Goal: Task Accomplishment & Management: Manage account settings

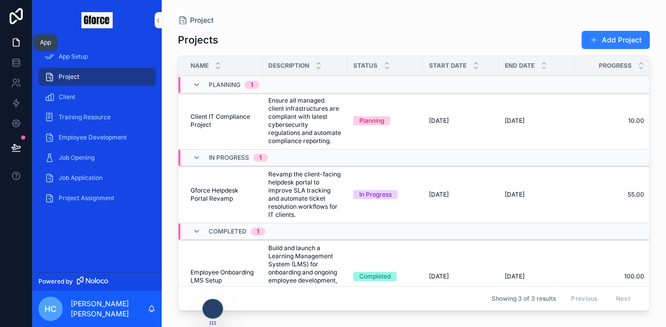
click at [12, 44] on icon at bounding box center [16, 42] width 10 height 10
click at [14, 40] on icon at bounding box center [16, 42] width 10 height 10
click at [92, 50] on div "App Setup" at bounding box center [96, 57] width 105 height 16
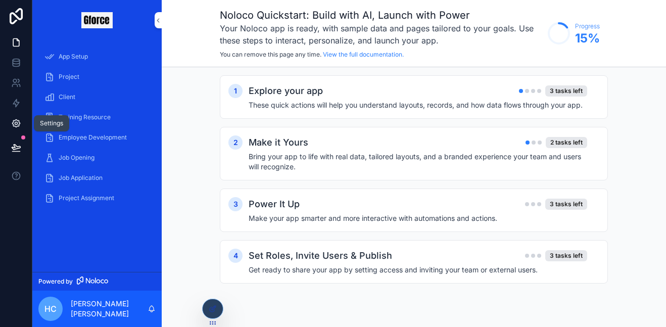
click at [18, 119] on icon at bounding box center [16, 123] width 10 height 10
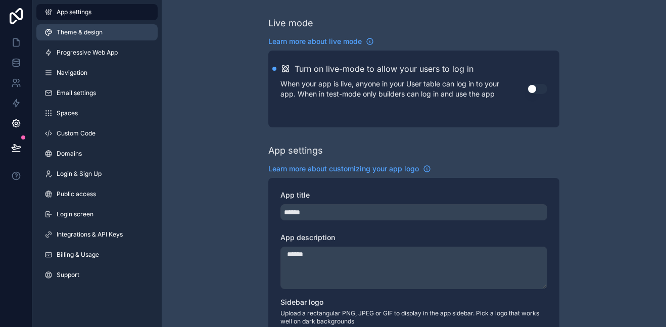
click at [87, 34] on span "Theme & design" at bounding box center [80, 32] width 46 height 8
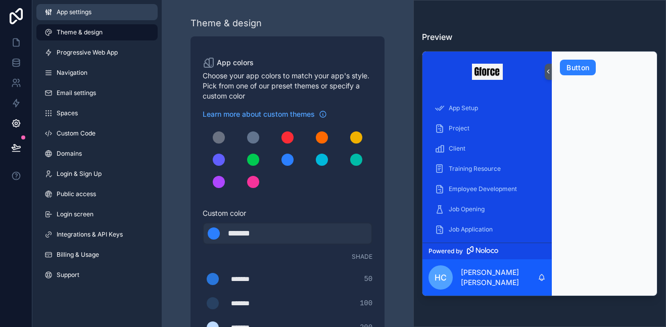
click at [93, 6] on link "App settings" at bounding box center [96, 12] width 121 height 16
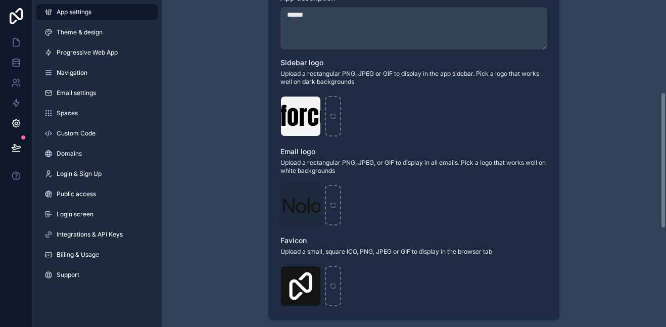
scroll to position [243, 0]
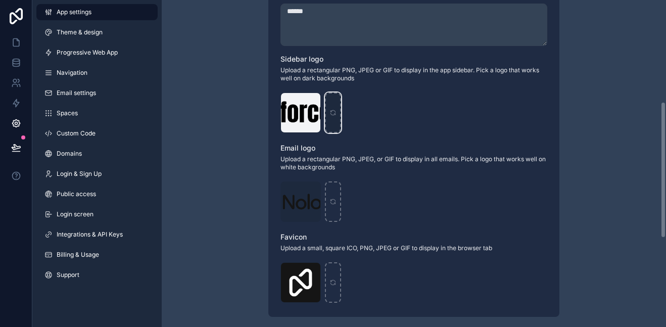
click at [336, 108] on div "scrollable content" at bounding box center [333, 113] width 16 height 40
type input "**********"
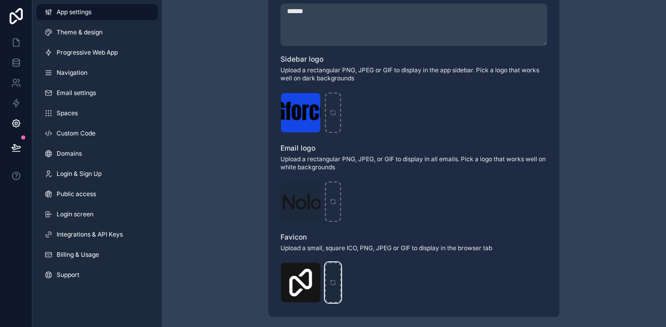
click at [331, 277] on div "scrollable content" at bounding box center [333, 282] width 16 height 40
type input "**********"
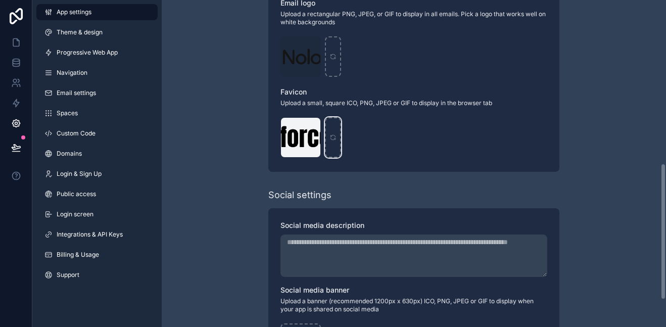
scroll to position [395, 0]
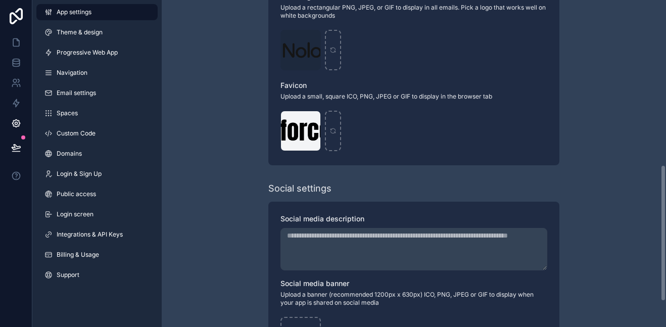
click at [412, 255] on textarea "App title" at bounding box center [414, 249] width 267 height 42
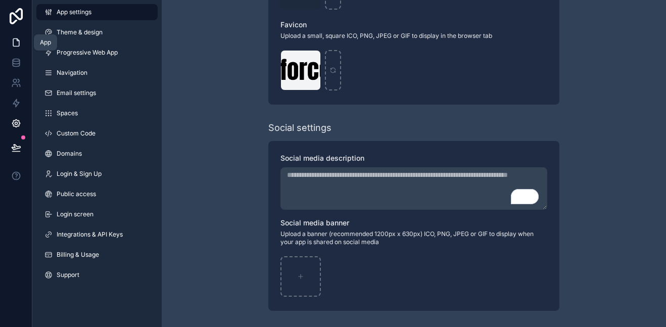
click at [14, 41] on icon at bounding box center [16, 42] width 10 height 10
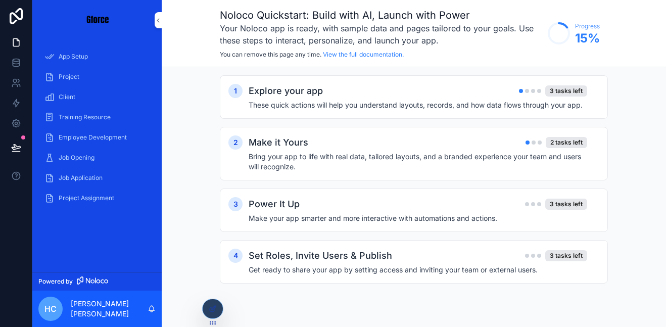
click at [100, 21] on img "scrollable content" at bounding box center [96, 20] width 31 height 16
click at [76, 163] on div "Job Opening" at bounding box center [96, 158] width 105 height 16
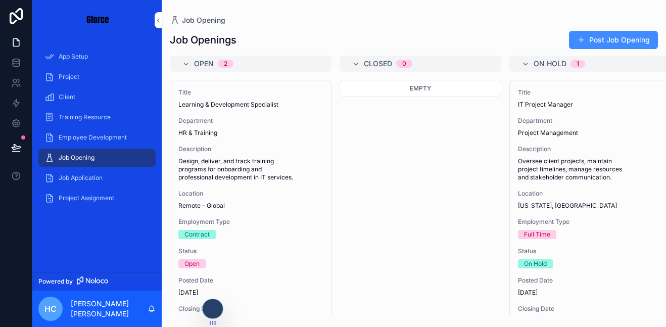
click at [622, 37] on button "Post Job Opening" at bounding box center [613, 40] width 89 height 18
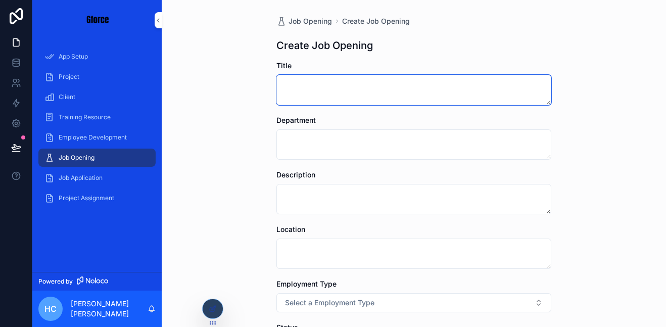
click at [386, 96] on textarea "scrollable content" at bounding box center [414, 90] width 275 height 30
type textarea "**********"
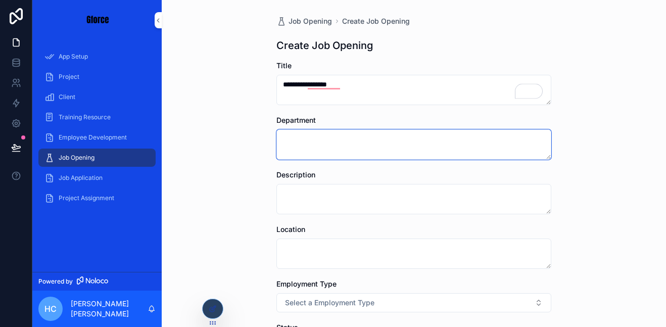
click at [365, 148] on textarea "scrollable content" at bounding box center [414, 144] width 275 height 30
type textarea "********"
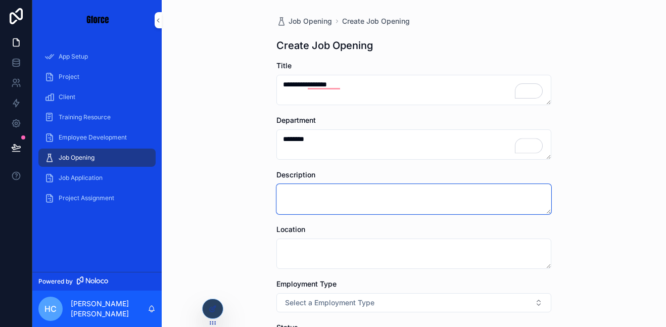
click at [377, 207] on textarea "scrollable content" at bounding box center [414, 199] width 275 height 30
type textarea "**********"
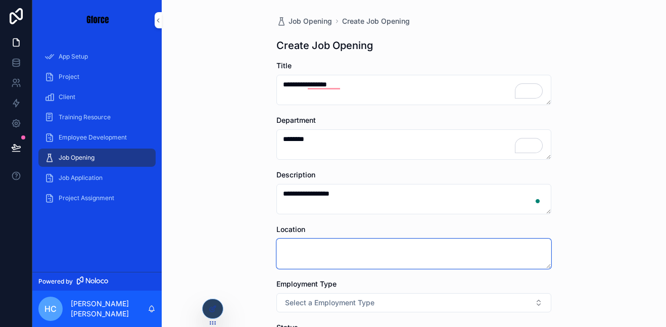
click at [364, 255] on textarea "scrollable content" at bounding box center [414, 254] width 275 height 30
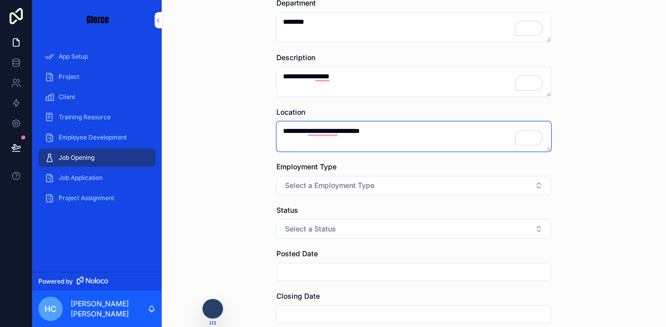
scroll to position [118, 0]
type textarea "**********"
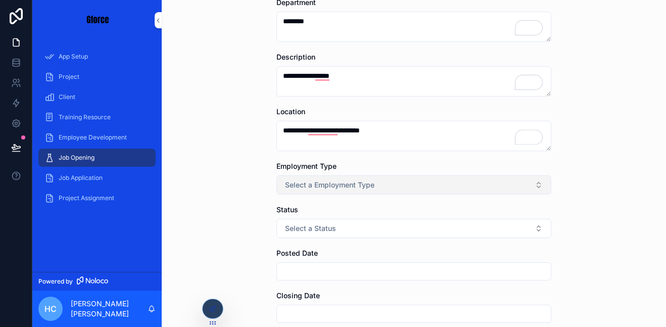
click at [479, 182] on button "Select a Employment Type" at bounding box center [414, 184] width 275 height 19
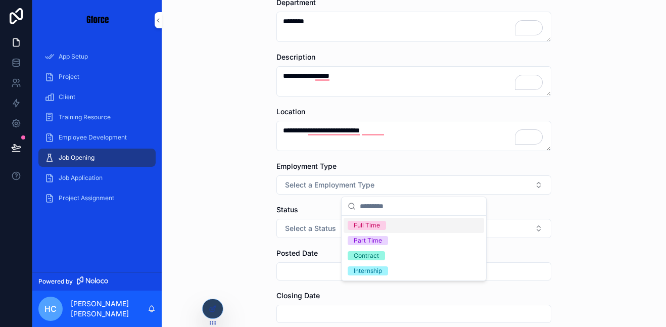
click at [374, 227] on div "Full Time" at bounding box center [367, 225] width 26 height 9
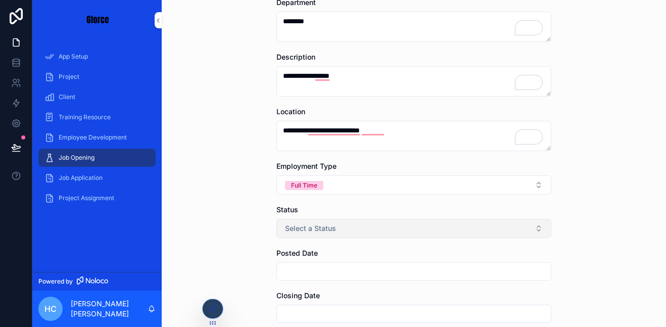
click at [371, 228] on button "Select a Status" at bounding box center [414, 228] width 275 height 19
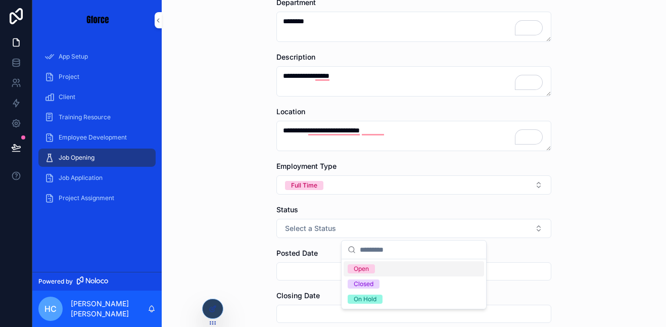
click at [377, 269] on div "Open" at bounding box center [414, 268] width 141 height 15
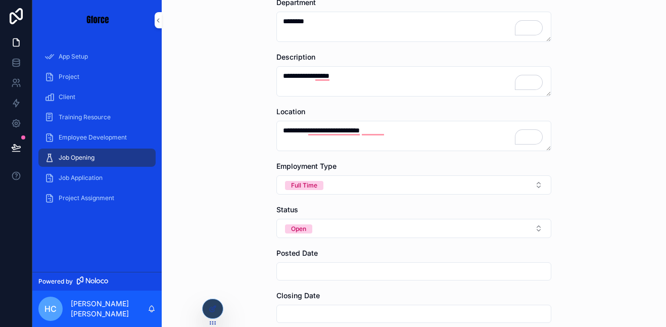
click at [328, 265] on input "scrollable content" at bounding box center [414, 271] width 274 height 14
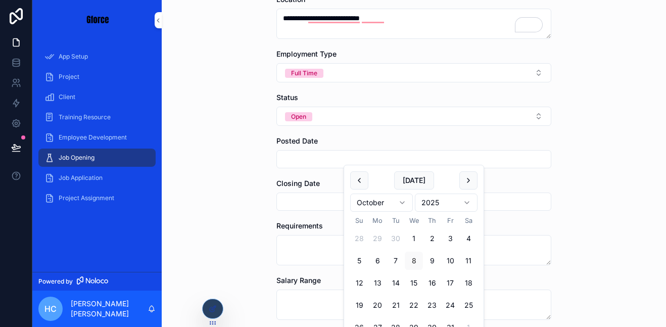
scroll to position [234, 0]
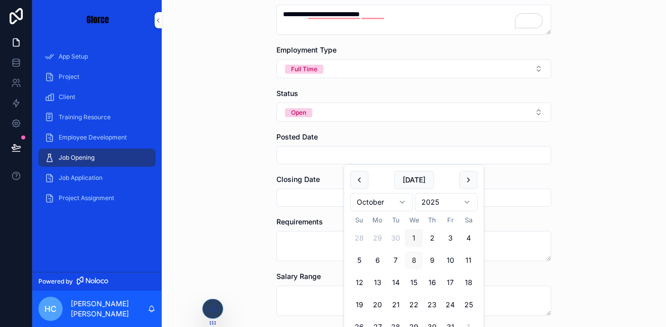
click at [415, 240] on button "1" at bounding box center [414, 238] width 18 height 18
click at [449, 323] on button "31" at bounding box center [450, 327] width 18 height 18
click at [411, 235] on button "1" at bounding box center [414, 238] width 18 height 18
type input "*********"
click at [199, 265] on div "**********" at bounding box center [414, 163] width 505 height 327
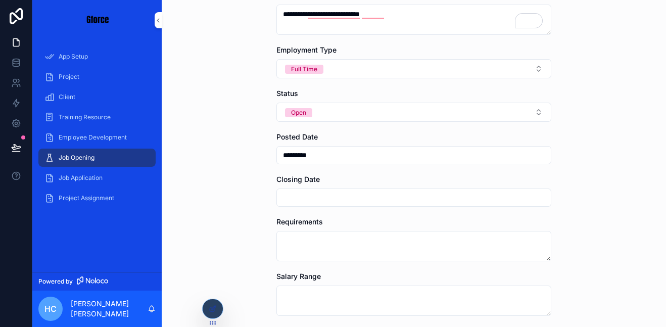
click at [296, 198] on input "scrollable content" at bounding box center [414, 198] width 274 height 14
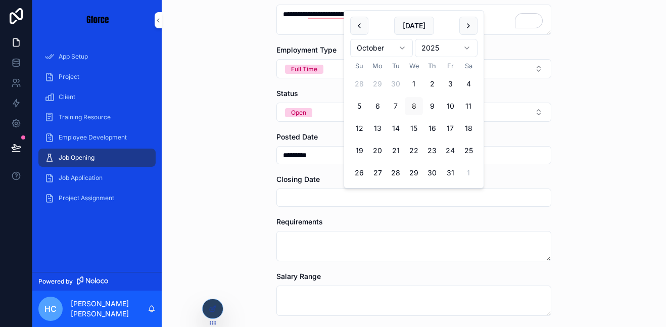
click at [453, 170] on button "31" at bounding box center [450, 173] width 18 height 18
type input "**********"
click at [253, 252] on div "**********" at bounding box center [414, 163] width 505 height 327
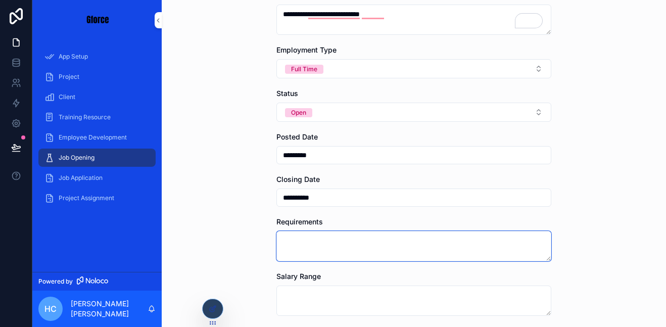
click at [290, 248] on textarea "scrollable content" at bounding box center [414, 246] width 275 height 30
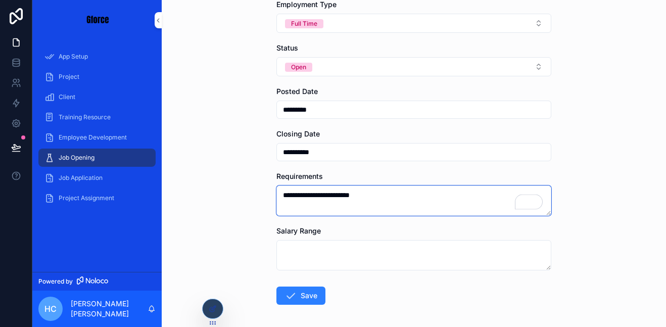
scroll to position [278, 0]
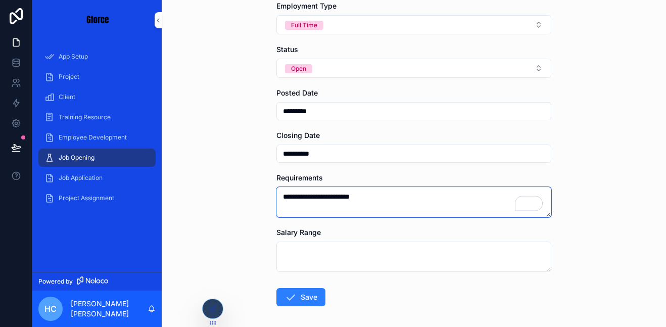
type textarea "**********"
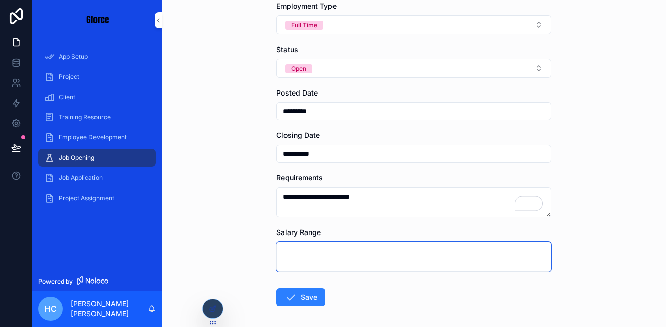
click at [366, 260] on textarea "scrollable content" at bounding box center [414, 257] width 275 height 30
type textarea "*"
type textarea "**"
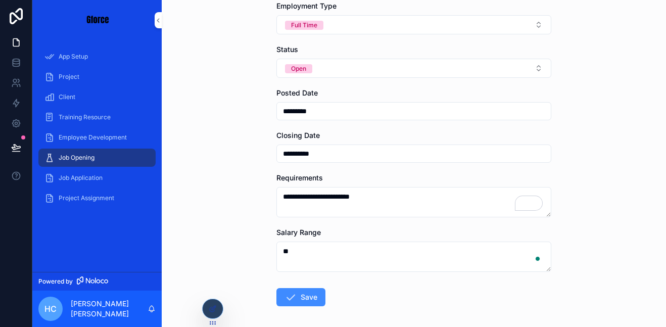
click at [292, 302] on icon "scrollable content" at bounding box center [291, 297] width 12 height 12
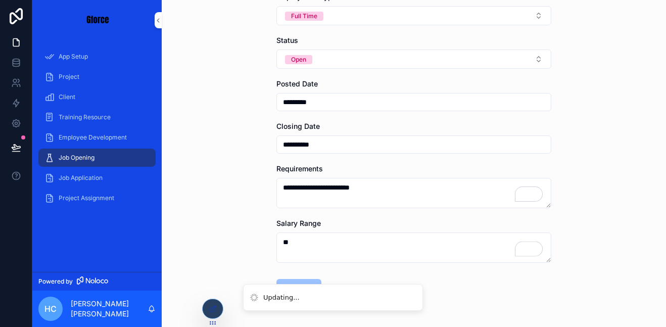
scroll to position [322, 0]
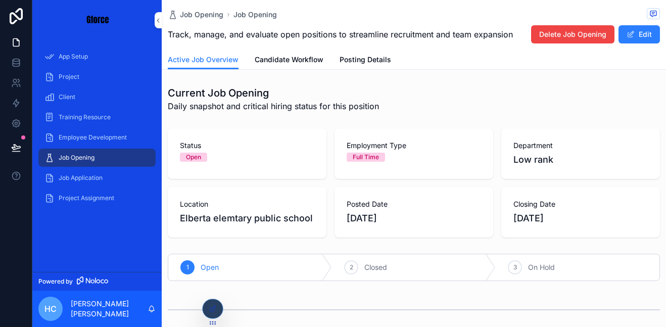
click at [108, 155] on div "Job Opening" at bounding box center [96, 158] width 105 height 16
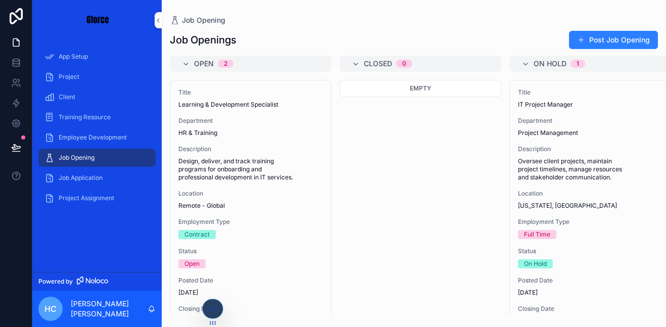
click at [97, 179] on span "Job Application" at bounding box center [81, 178] width 44 height 8
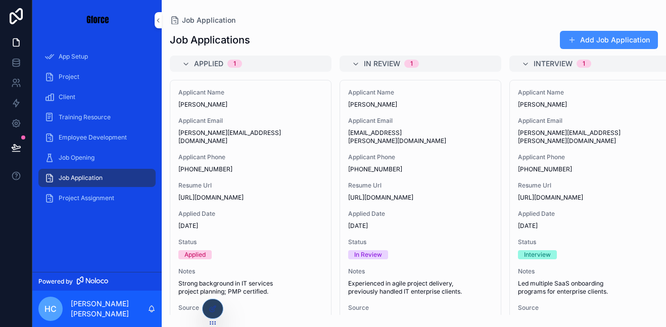
click at [637, 39] on button "Add Job Application" at bounding box center [609, 40] width 98 height 18
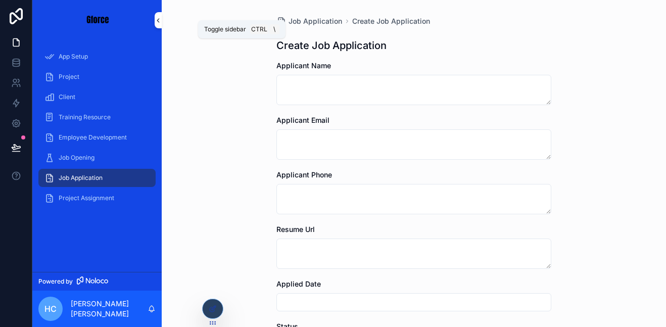
click at [160, 18] on icon "scrollable content" at bounding box center [158, 21] width 7 height 8
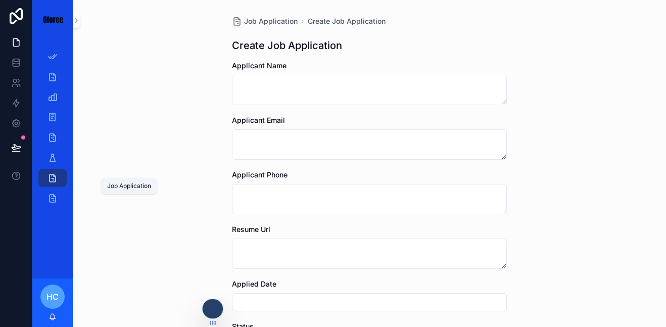
click at [56, 173] on icon "scrollable content" at bounding box center [53, 178] width 10 height 10
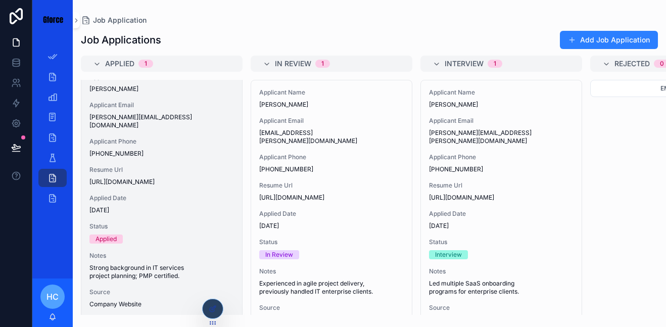
scroll to position [15, 0]
click at [102, 235] on div "Applied" at bounding box center [106, 239] width 21 height 9
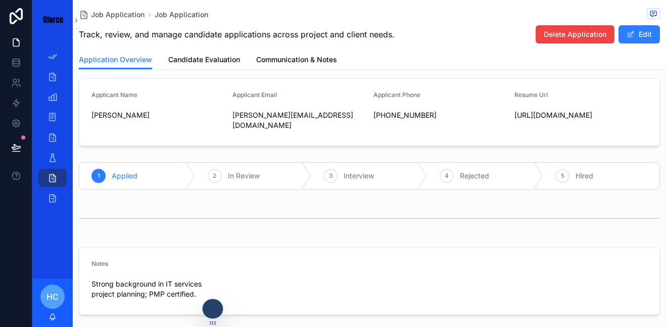
scroll to position [118, 0]
click at [468, 173] on span "Rejected" at bounding box center [474, 175] width 29 height 10
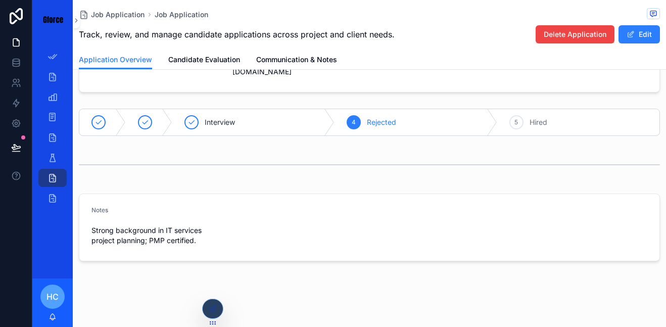
scroll to position [173, 0]
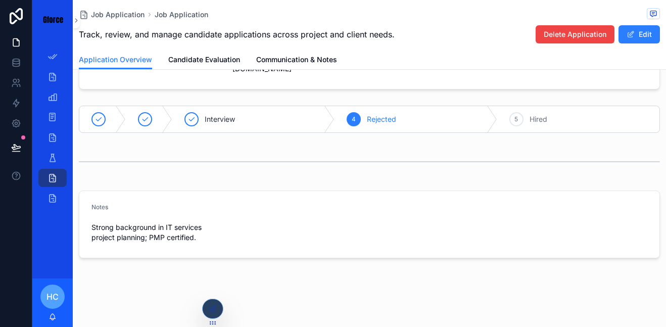
click at [351, 224] on form "Notes Strong background in IT services project planning; PMP certified." at bounding box center [369, 224] width 580 height 67
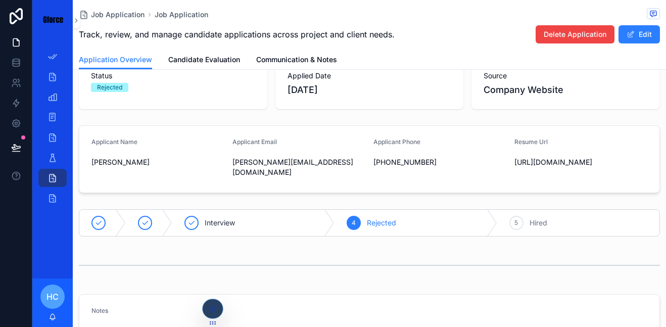
scroll to position [0, 0]
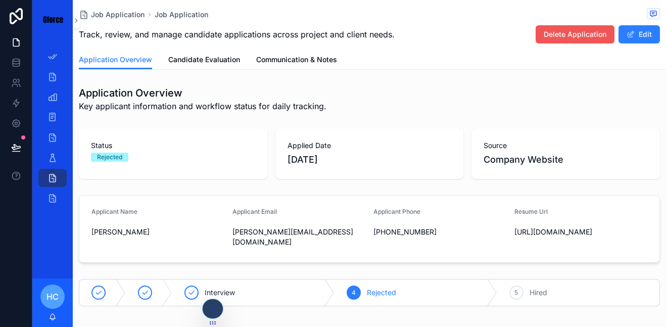
click at [568, 35] on span "Delete Application" at bounding box center [575, 34] width 63 height 10
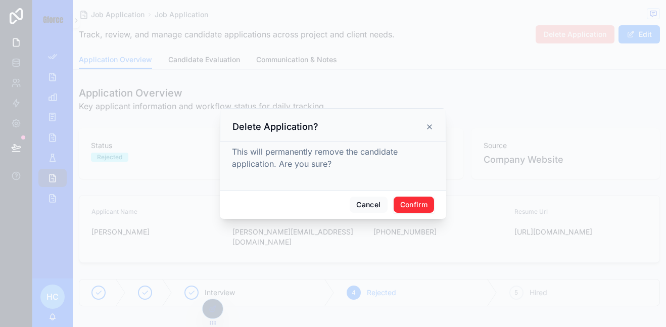
click at [411, 206] on button "Confirm" at bounding box center [414, 205] width 40 height 16
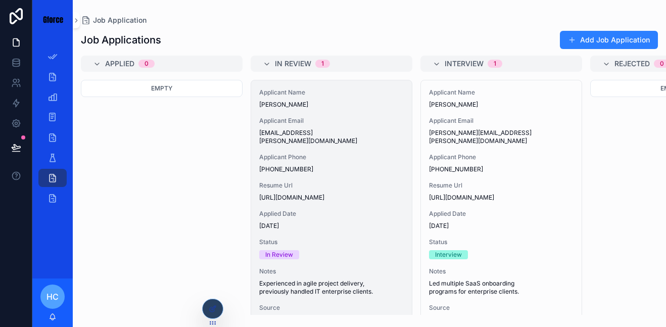
click at [335, 113] on div "Applicant Name [PERSON_NAME] Applicant Email [EMAIL_ADDRESS][PERSON_NAME][DOMAI…" at bounding box center [331, 234] width 161 height 308
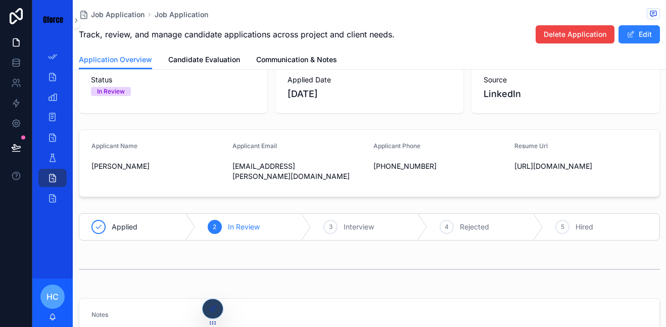
scroll to position [68, 0]
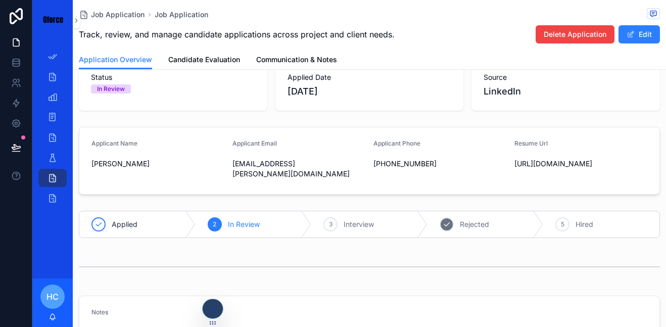
click at [452, 226] on div "4" at bounding box center [447, 224] width 14 height 14
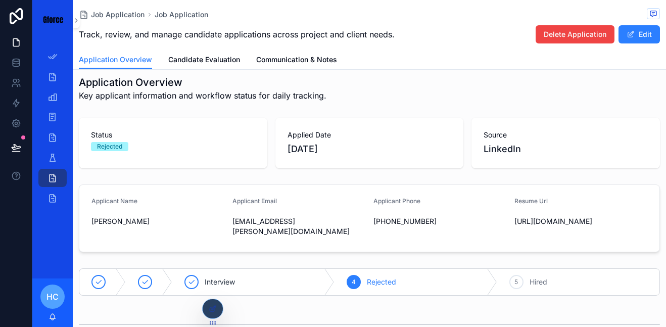
scroll to position [12, 0]
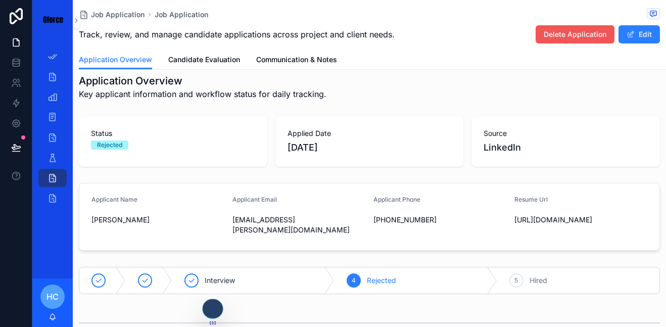
click at [546, 36] on span "Delete Application" at bounding box center [575, 34] width 63 height 10
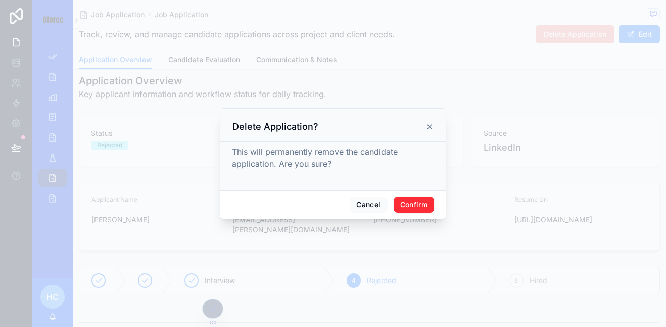
click at [423, 205] on button "Confirm" at bounding box center [414, 205] width 40 height 16
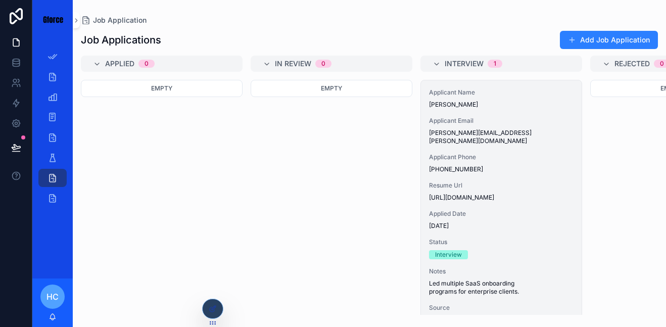
scroll to position [1, 0]
click at [512, 237] on span "Status" at bounding box center [501, 241] width 145 height 8
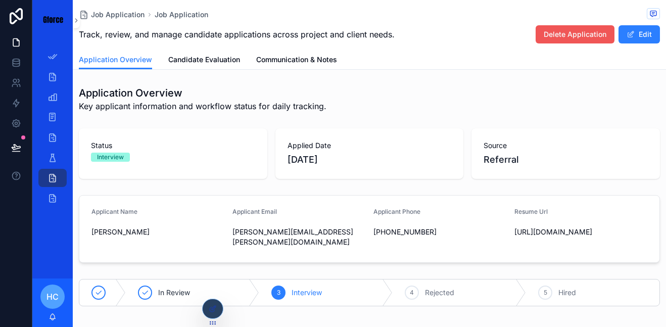
click at [566, 31] on span "Delete Application" at bounding box center [575, 34] width 63 height 10
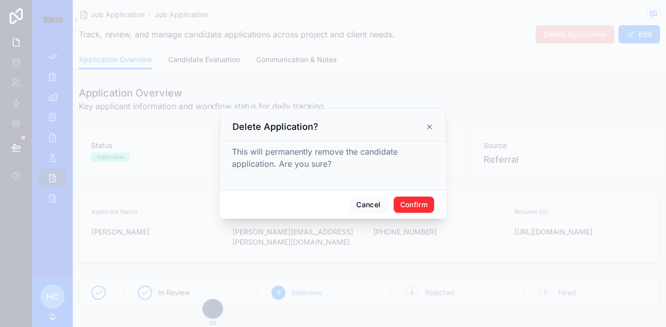
click at [410, 202] on button "Confirm" at bounding box center [414, 205] width 40 height 16
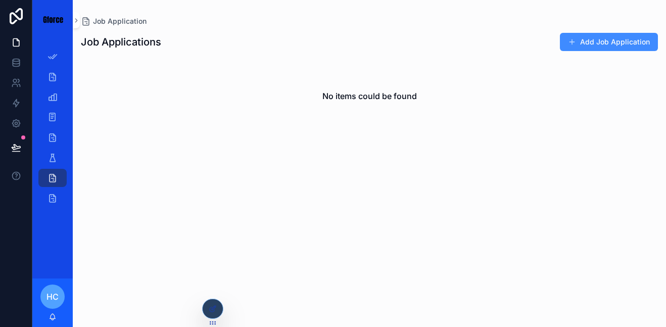
click at [567, 39] on button "Add Job Application" at bounding box center [609, 42] width 98 height 18
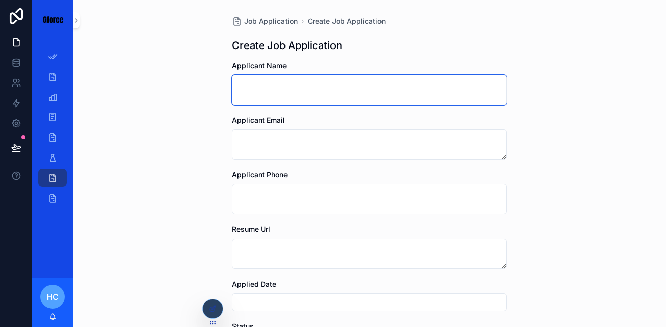
click at [330, 86] on textarea "scrollable content" at bounding box center [369, 90] width 275 height 30
click at [43, 182] on link "Job Application" at bounding box center [52, 178] width 28 height 18
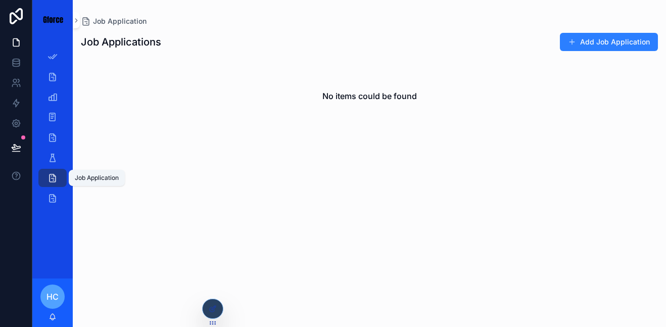
click at [50, 205] on div "Project Assignment" at bounding box center [52, 198] width 16 height 16
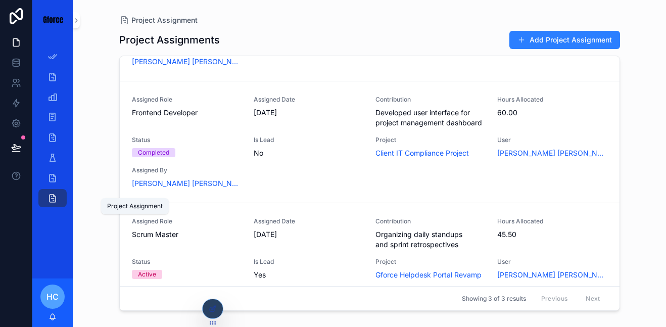
scroll to position [146, 0]
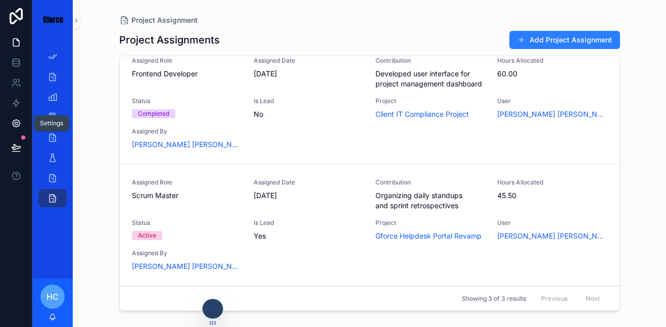
click at [7, 114] on link at bounding box center [16, 123] width 32 height 20
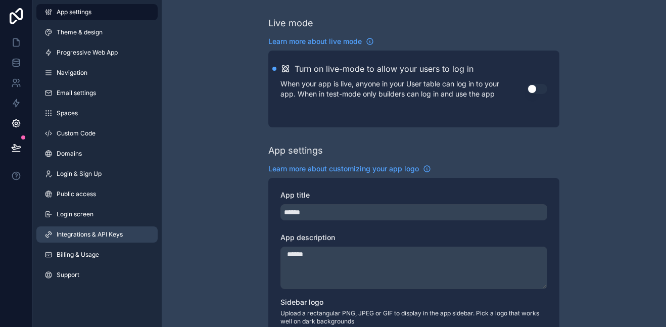
click at [64, 232] on span "Integrations & API Keys" at bounding box center [90, 235] width 66 height 8
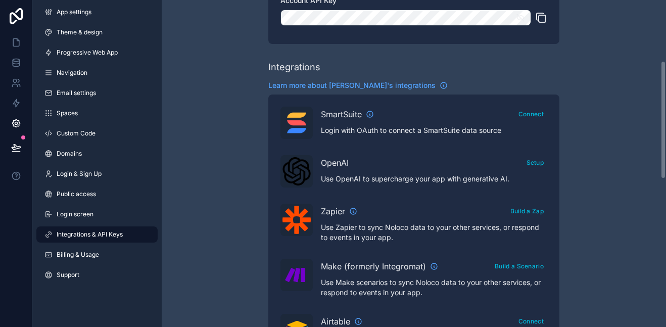
scroll to position [169, 0]
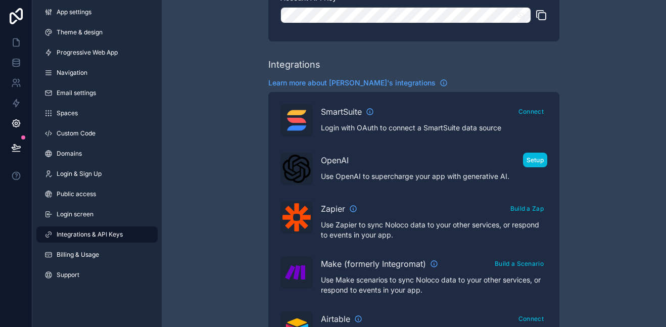
click at [539, 159] on button "Setup" at bounding box center [535, 160] width 25 height 15
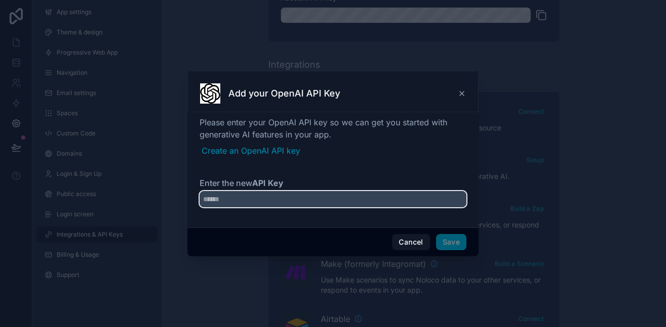
click at [271, 193] on input "Enter the new API Key" at bounding box center [333, 199] width 267 height 16
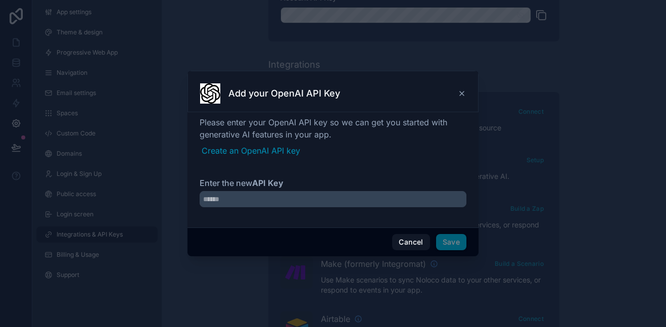
click at [465, 96] on icon at bounding box center [462, 93] width 8 height 8
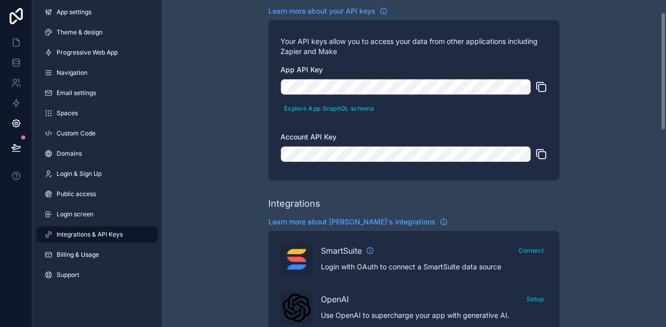
scroll to position [34, 0]
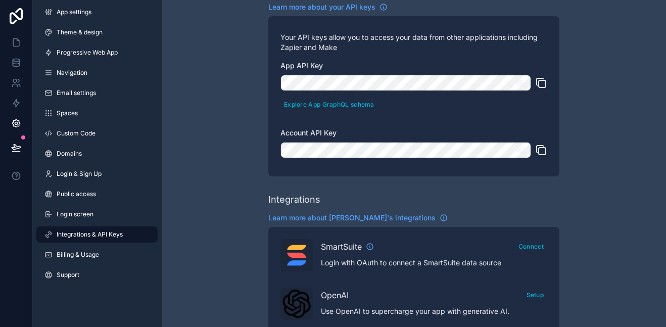
click at [539, 148] on icon "scrollable content" at bounding box center [542, 151] width 7 height 7
click at [542, 79] on icon "scrollable content" at bounding box center [541, 83] width 12 height 12
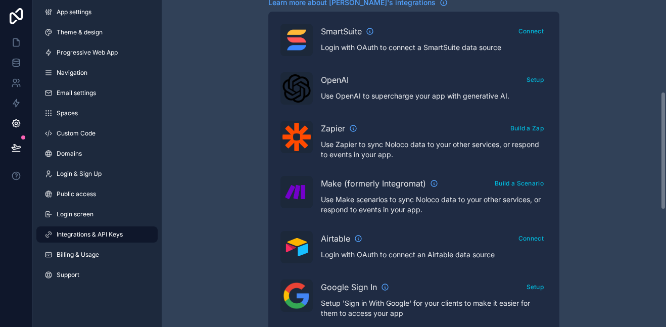
scroll to position [252, 0]
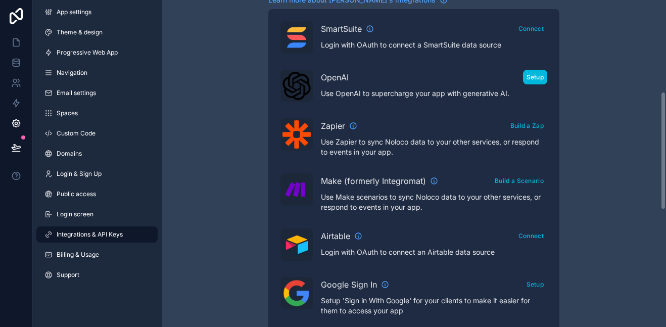
click at [531, 81] on button "Setup" at bounding box center [535, 77] width 25 height 15
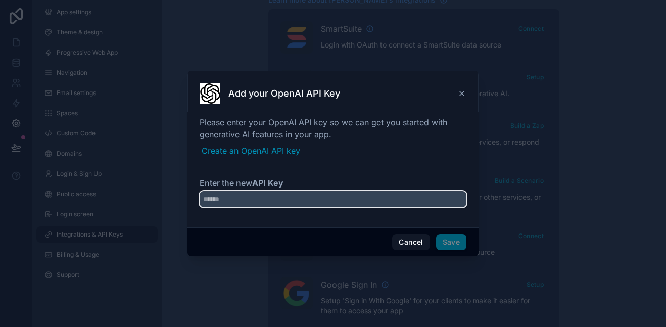
click at [289, 200] on input "Enter the new API Key" at bounding box center [333, 199] width 267 height 16
type input "*"
paste input "**********"
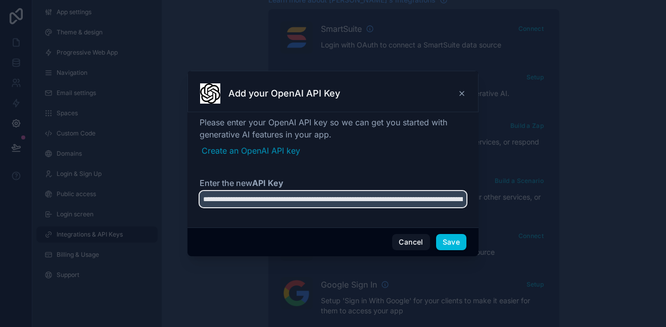
scroll to position [0, 610]
type input "**********"
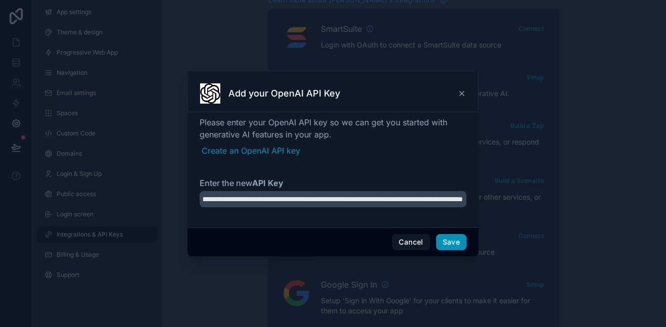
click at [458, 244] on button "Save" at bounding box center [451, 242] width 30 height 16
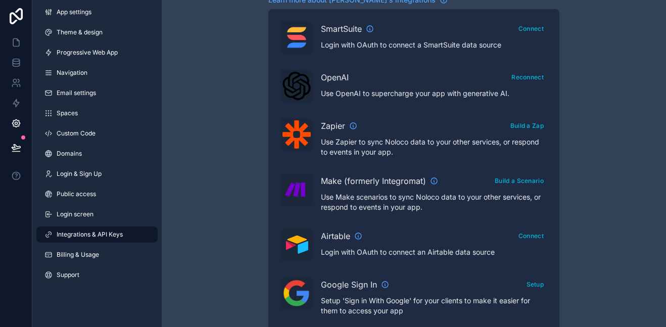
scroll to position [237, 0]
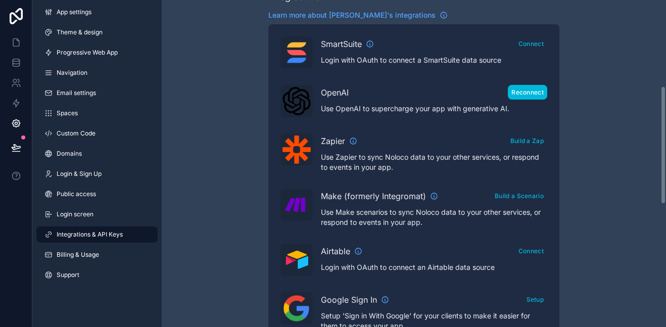
click at [521, 89] on button "Reconnect" at bounding box center [527, 92] width 39 height 15
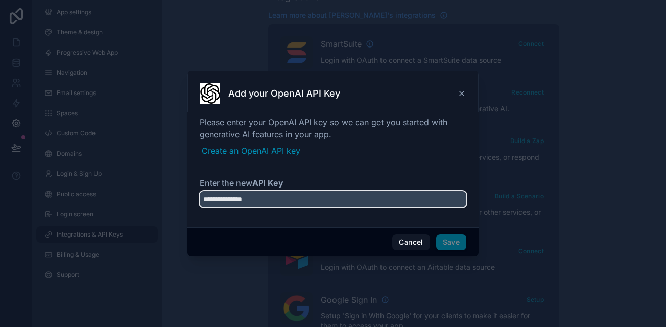
click at [307, 202] on input "**********" at bounding box center [333, 199] width 267 height 16
type input "*"
paste input "**********"
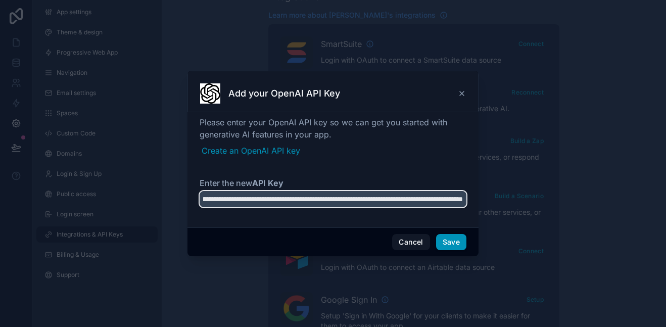
type input "**********"
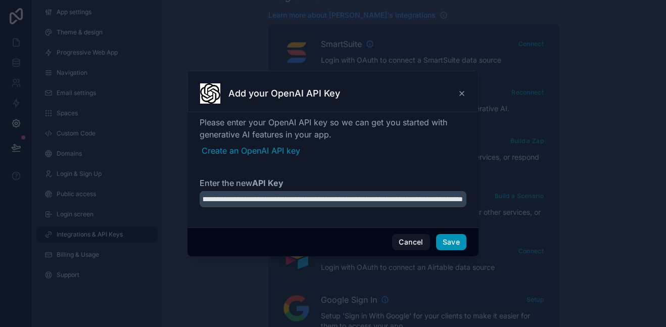
click at [457, 240] on button "Save" at bounding box center [451, 242] width 30 height 16
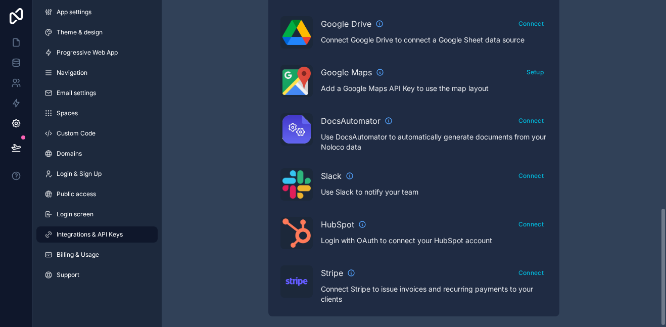
scroll to position [574, 0]
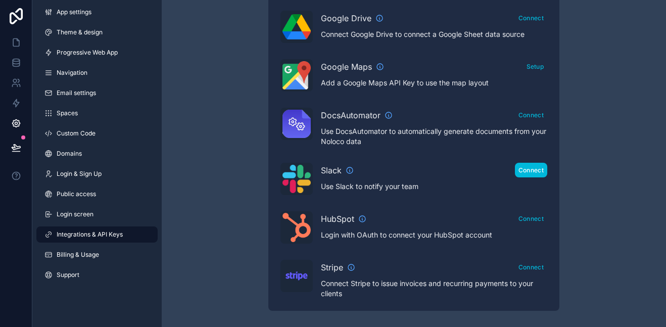
click at [525, 168] on button "Connect" at bounding box center [531, 170] width 32 height 15
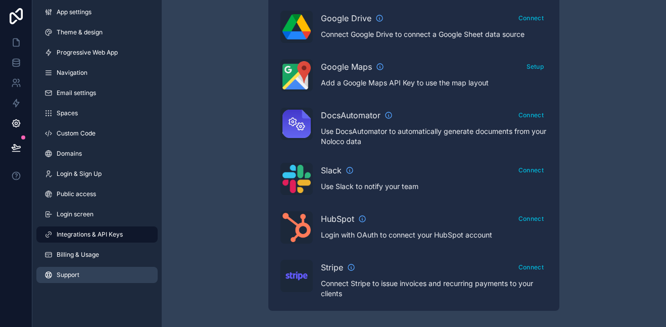
click at [69, 273] on span "Support" at bounding box center [68, 275] width 23 height 8
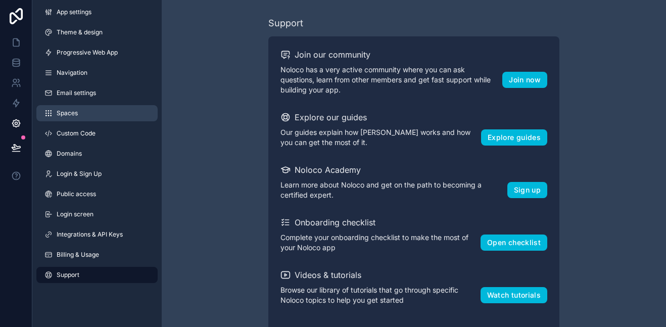
click at [82, 114] on link "Spaces" at bounding box center [96, 113] width 121 height 16
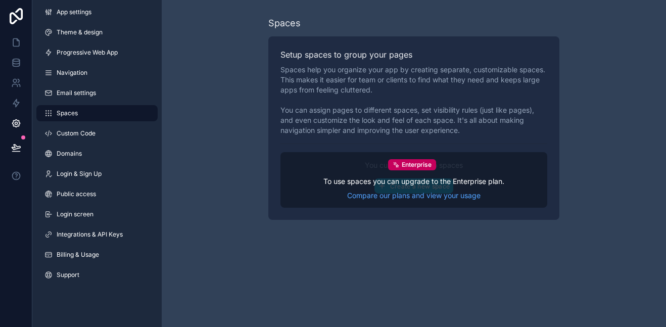
click at [454, 161] on div "Enterprise To use spaces you can upgrade to the Enterprise plan. Compare our pl…" at bounding box center [414, 180] width 267 height 56
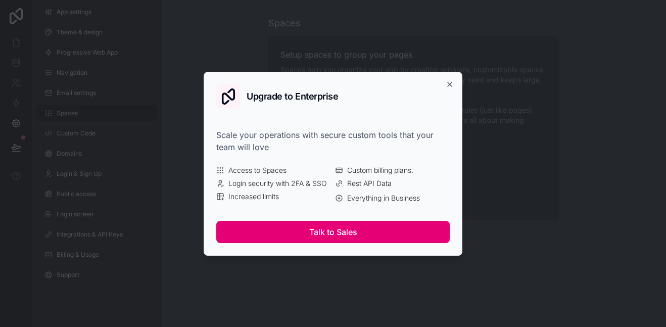
click at [330, 232] on button "Talk to Sales" at bounding box center [333, 232] width 234 height 22
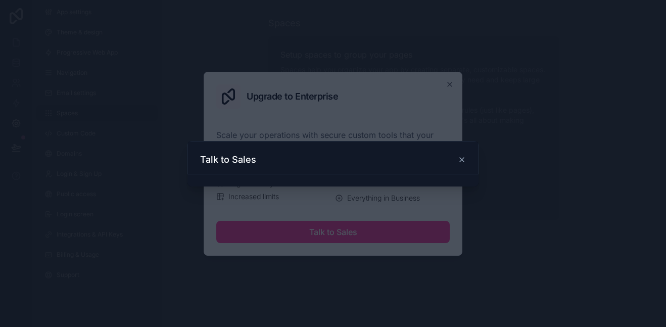
click at [414, 166] on span "Custom billing plans." at bounding box center [380, 170] width 66 height 10
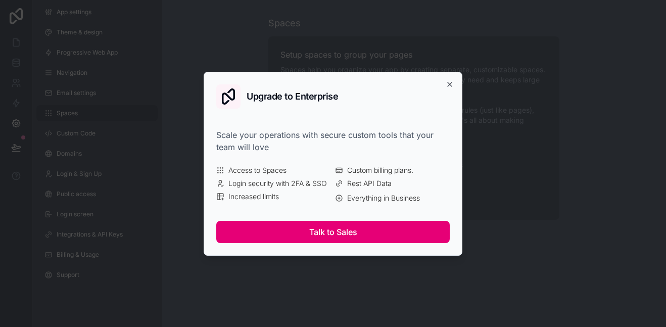
click at [342, 235] on button "Talk to Sales" at bounding box center [333, 232] width 234 height 22
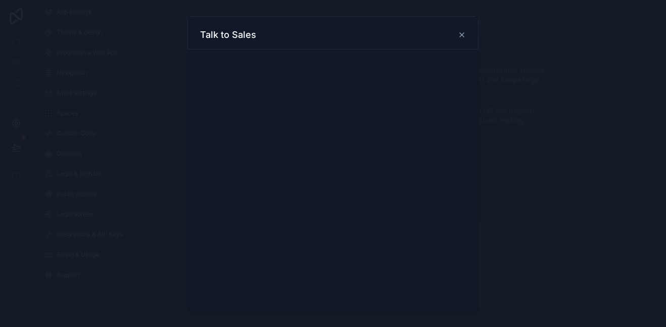
click at [272, 170] on span "Access to Spaces" at bounding box center [258, 170] width 58 height 10
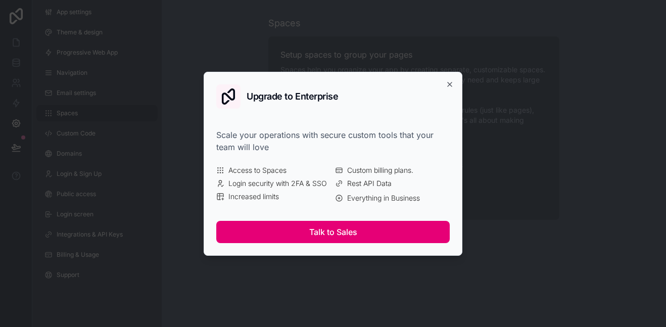
click at [299, 229] on button "Talk to Sales" at bounding box center [333, 232] width 234 height 22
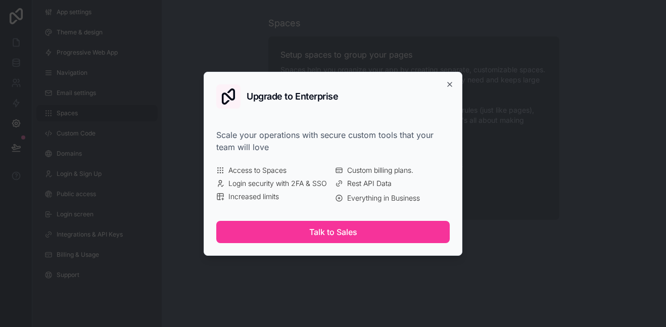
click at [258, 171] on span "Access to Spaces" at bounding box center [258, 170] width 58 height 10
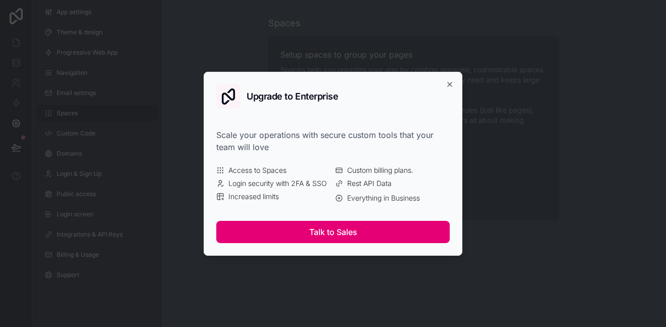
click at [274, 230] on button "Talk to Sales" at bounding box center [333, 232] width 234 height 22
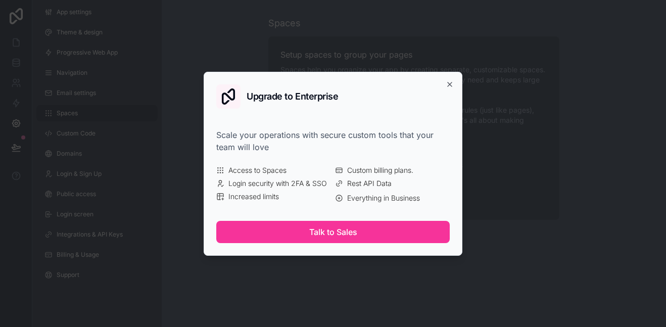
click at [263, 167] on span "Access to Spaces" at bounding box center [258, 170] width 58 height 10
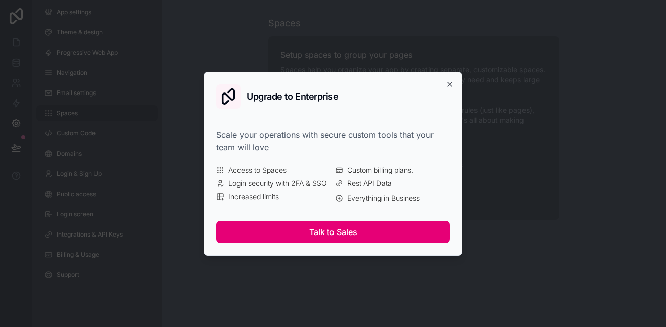
click at [274, 223] on button "Talk to Sales" at bounding box center [333, 232] width 234 height 22
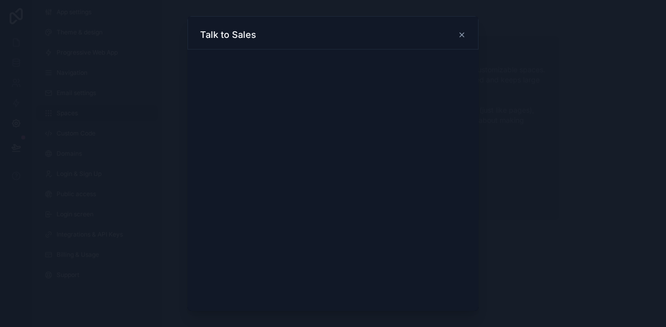
click at [206, 251] on div "Upgrade to Enterprise Scale your operations with secure custom tools that your …" at bounding box center [333, 164] width 259 height 184
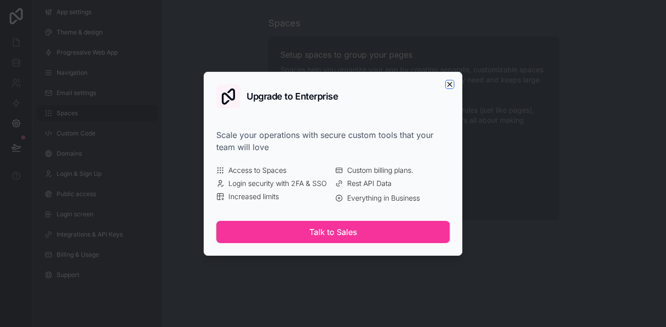
click at [454, 83] on icon "button" at bounding box center [450, 84] width 8 height 8
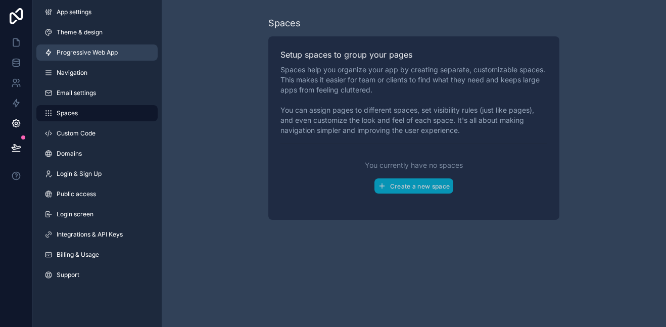
click at [102, 49] on span "Progressive Web App" at bounding box center [87, 53] width 61 height 8
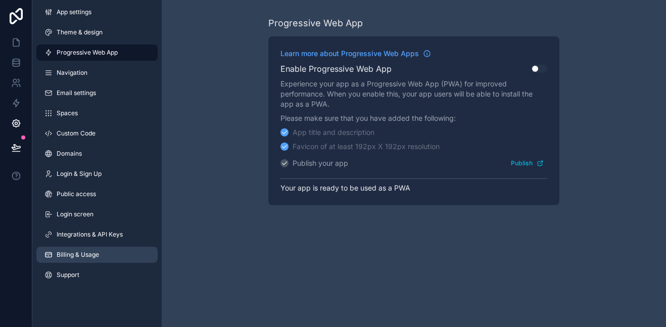
click at [114, 248] on link "Billing & Usage" at bounding box center [96, 255] width 121 height 16
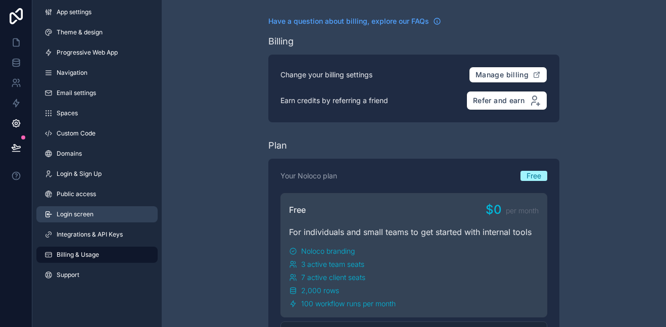
click at [116, 218] on link "Login screen" at bounding box center [96, 214] width 121 height 16
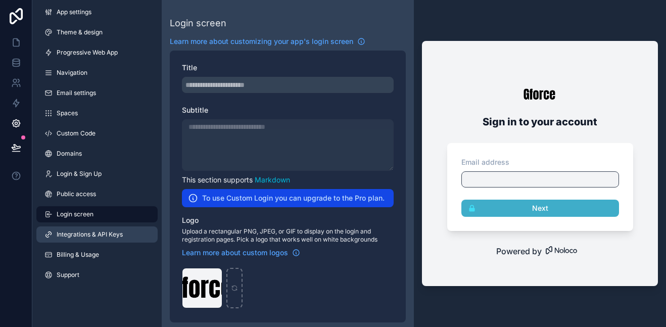
click at [112, 232] on span "Integrations & API Keys" at bounding box center [90, 235] width 66 height 8
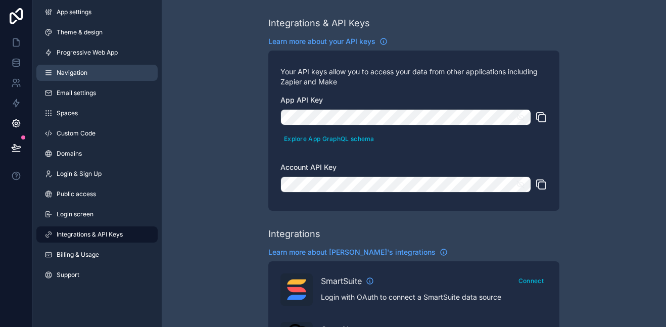
click at [90, 77] on link "Navigation" at bounding box center [96, 73] width 121 height 16
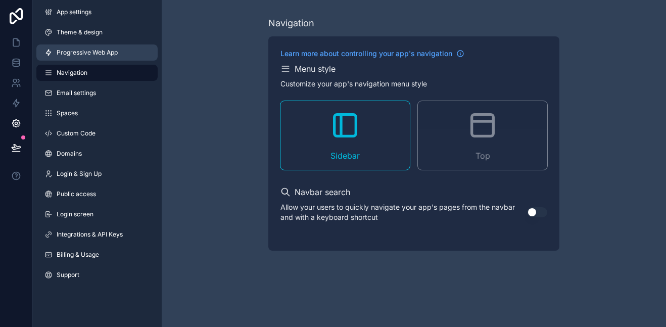
click at [87, 49] on span "Progressive Web App" at bounding box center [87, 53] width 61 height 8
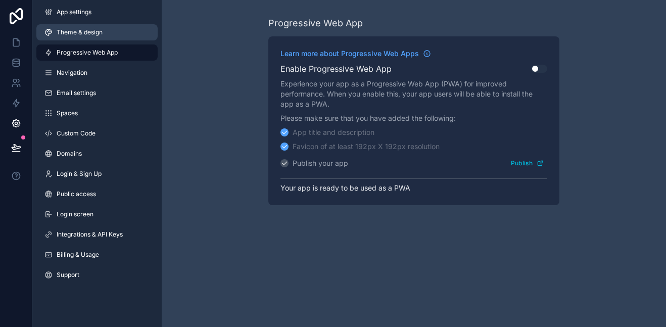
click at [93, 34] on span "Theme & design" at bounding box center [80, 32] width 46 height 8
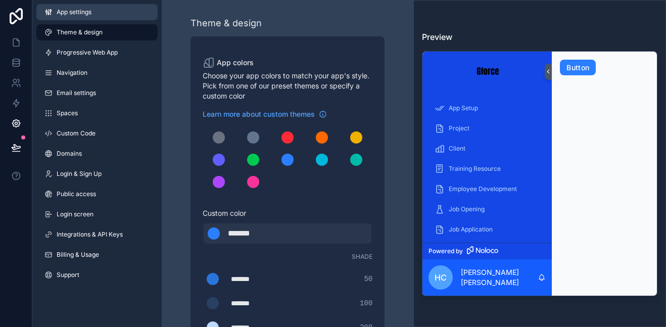
click at [70, 15] on span "App settings" at bounding box center [74, 12] width 35 height 8
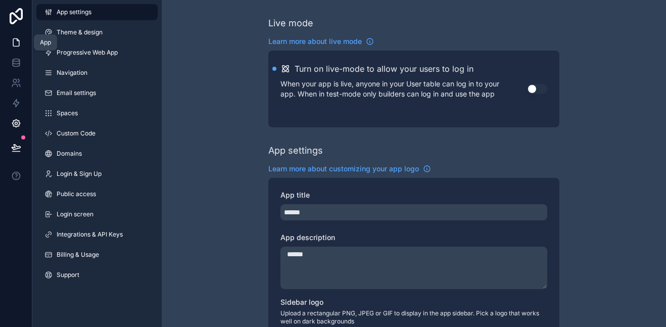
click at [14, 42] on icon at bounding box center [16, 42] width 10 height 10
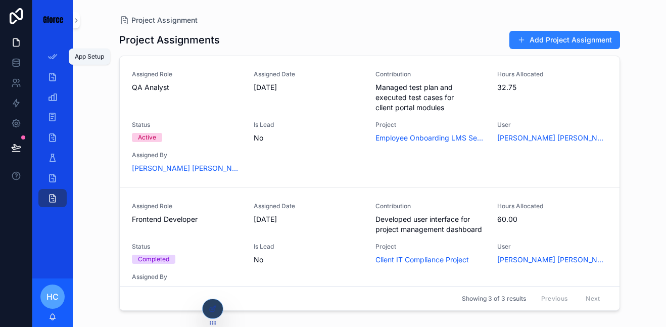
click at [55, 53] on icon "scrollable content" at bounding box center [53, 57] width 10 height 10
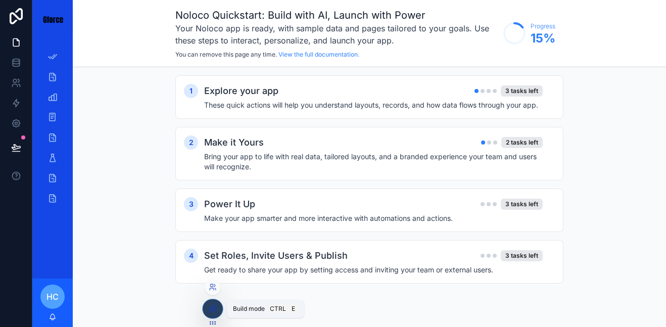
click at [211, 311] on icon at bounding box center [212, 309] width 5 height 5
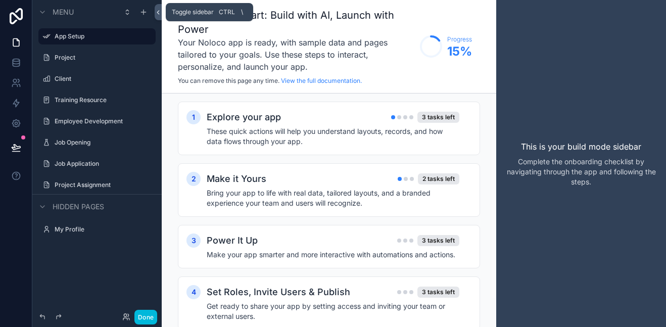
click at [158, 11] on icon at bounding box center [158, 13] width 2 height 4
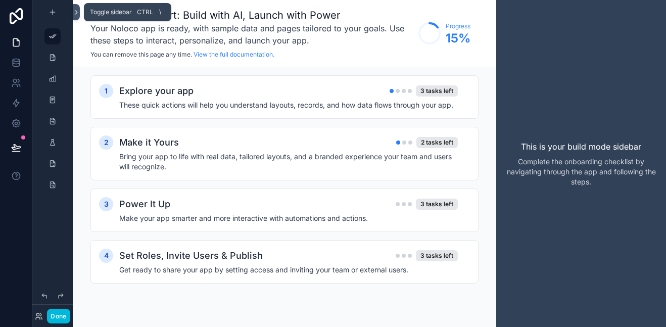
click at [74, 9] on icon at bounding box center [76, 13] width 7 height 8
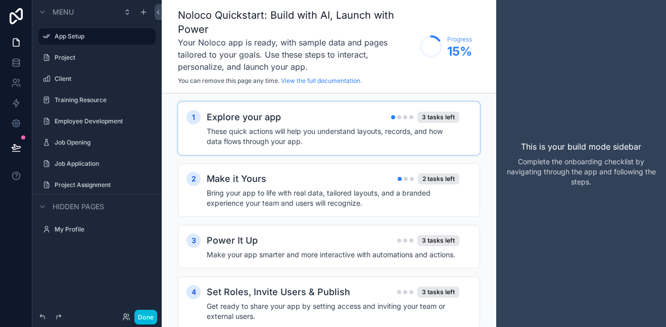
click at [419, 144] on h4 "These quick actions will help you understand layouts, records, and how data flo…" at bounding box center [333, 136] width 253 height 20
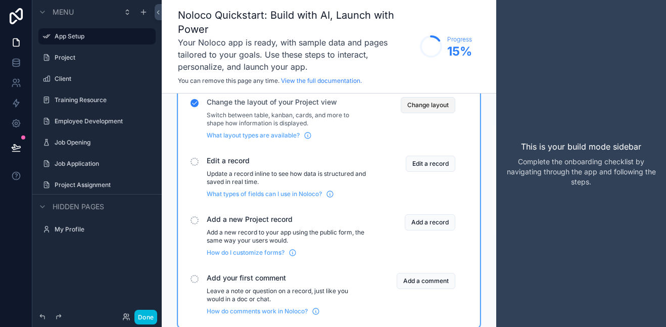
scroll to position [69, 0]
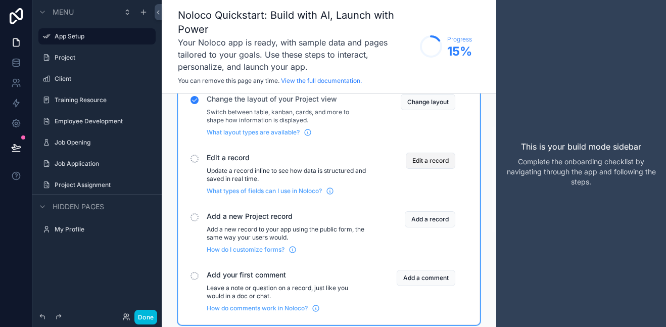
click at [427, 159] on button "Edit a record" at bounding box center [431, 161] width 50 height 16
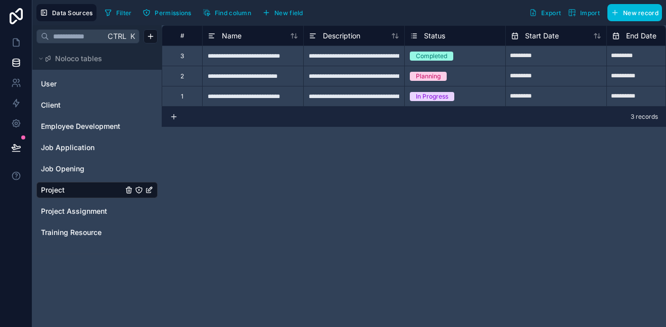
click at [434, 54] on div "Completed" at bounding box center [431, 56] width 31 height 9
click at [416, 77] on div "Planning" at bounding box center [428, 76] width 25 height 9
click at [443, 123] on div "3 records" at bounding box center [414, 117] width 505 height 20
click at [174, 116] on icon at bounding box center [174, 116] width 0 height 5
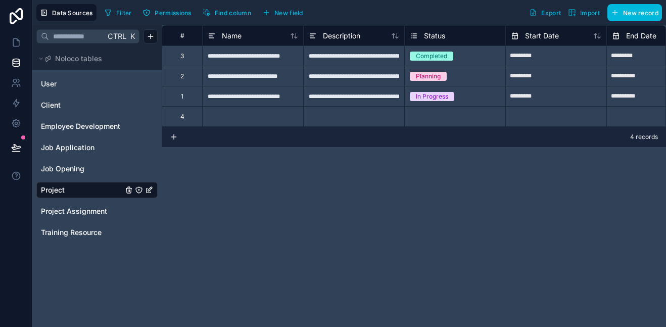
click at [271, 110] on div at bounding box center [252, 116] width 101 height 20
type input "********"
click at [353, 112] on div at bounding box center [353, 116] width 101 height 20
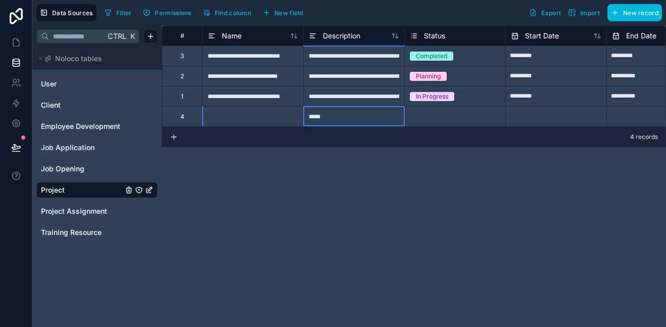
type input "******"
click at [451, 120] on div "Select a Status" at bounding box center [431, 117] width 43 height 8
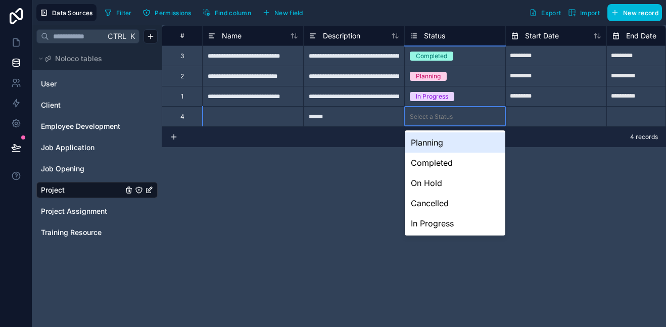
click at [435, 148] on div "Planning" at bounding box center [455, 142] width 101 height 20
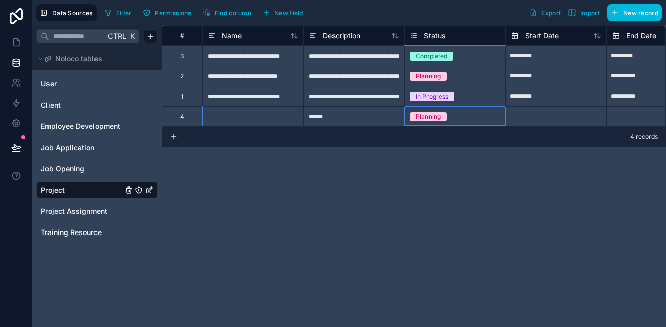
click at [269, 117] on div at bounding box center [252, 116] width 101 height 20
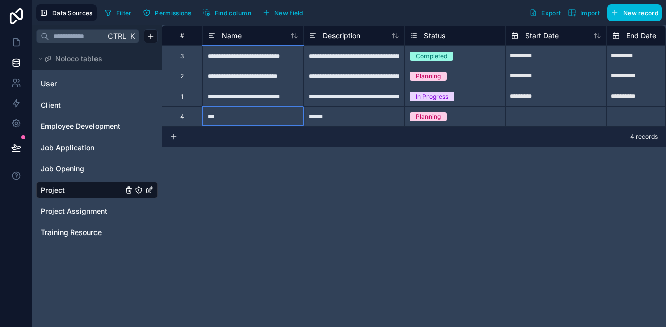
type input "****"
click at [531, 118] on input "text" at bounding box center [556, 117] width 101 height 16
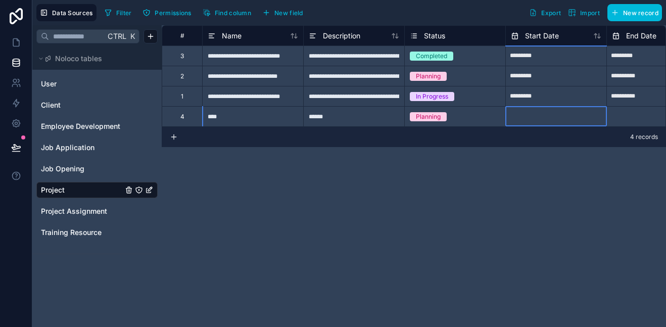
select select "****"
select select "*"
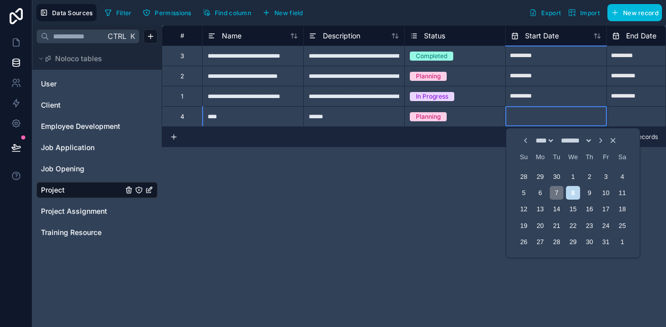
click at [558, 200] on div "7" at bounding box center [557, 193] width 14 height 14
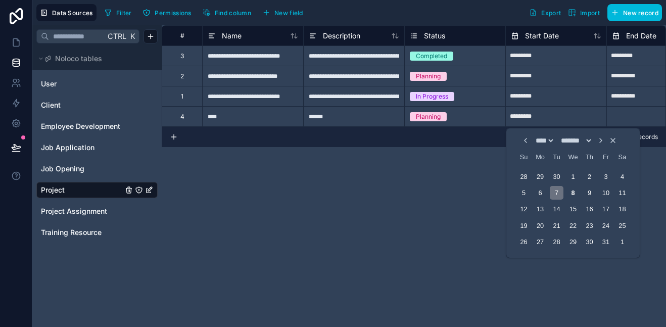
type input "*********"
click at [625, 113] on input "text" at bounding box center [657, 117] width 101 height 16
select select "****"
select select "*"
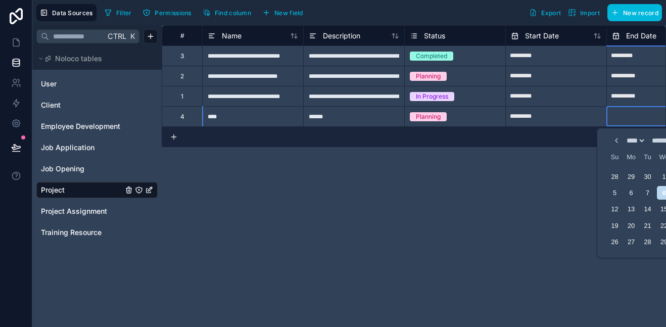
scroll to position [0, 42]
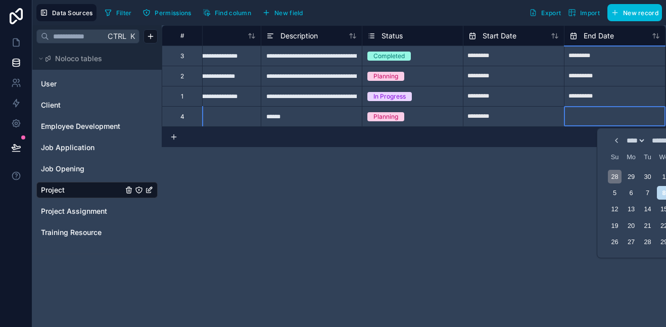
click at [620, 174] on div "28" at bounding box center [615, 177] width 14 height 14
type input "*********"
select select "*"
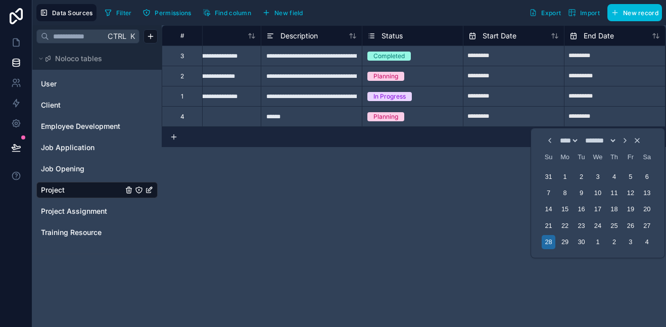
click at [449, 179] on div "**********" at bounding box center [414, 176] width 505 height 302
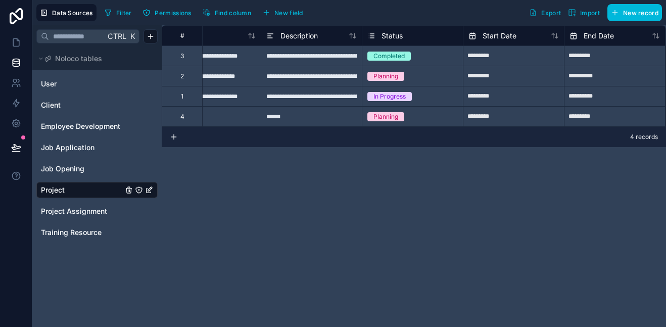
click at [245, 194] on div "**********" at bounding box center [414, 176] width 505 height 302
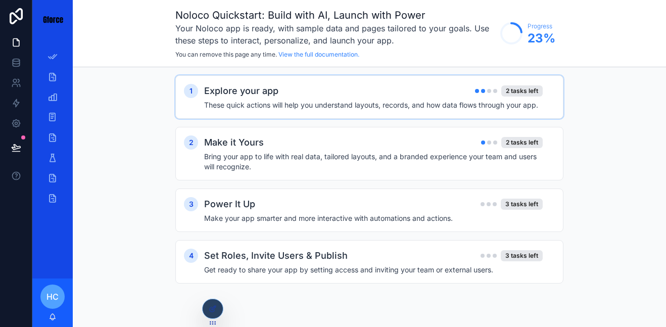
click at [230, 95] on h2 "Explore your app" at bounding box center [241, 91] width 74 height 14
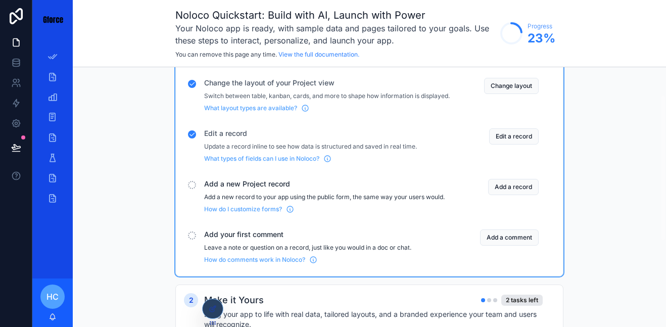
scroll to position [49, 0]
click at [506, 206] on div "Add a record" at bounding box center [498, 195] width 81 height 34
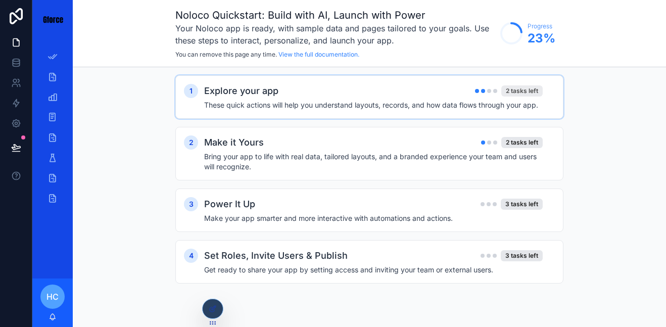
click at [528, 85] on div "2 tasks left" at bounding box center [522, 90] width 41 height 11
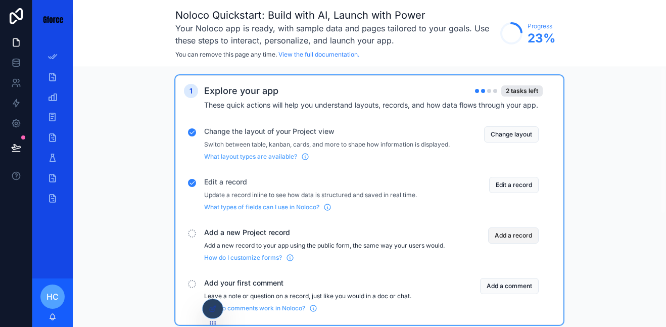
click at [517, 244] on button "Add a record" at bounding box center [513, 236] width 51 height 16
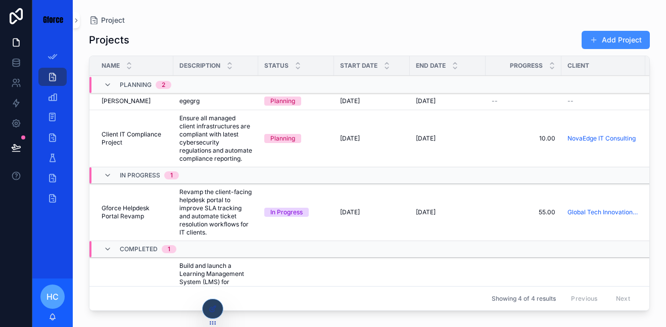
click at [633, 46] on button "Add Project" at bounding box center [616, 40] width 68 height 18
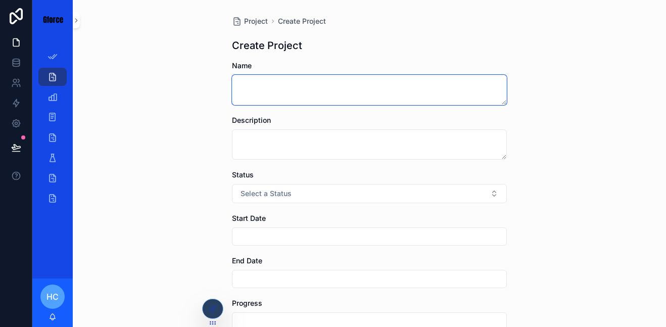
click at [298, 85] on textarea "scrollable content" at bounding box center [369, 90] width 275 height 30
type textarea "*****"
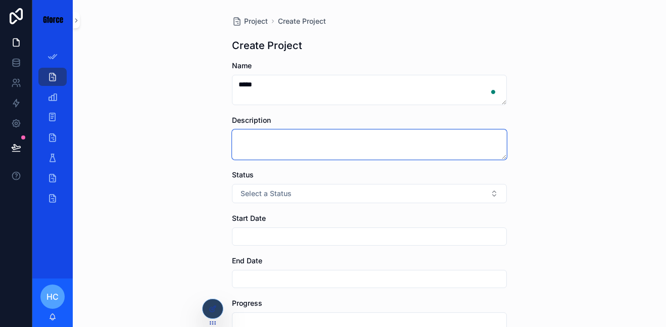
click at [295, 153] on textarea "scrollable content" at bounding box center [369, 144] width 275 height 30
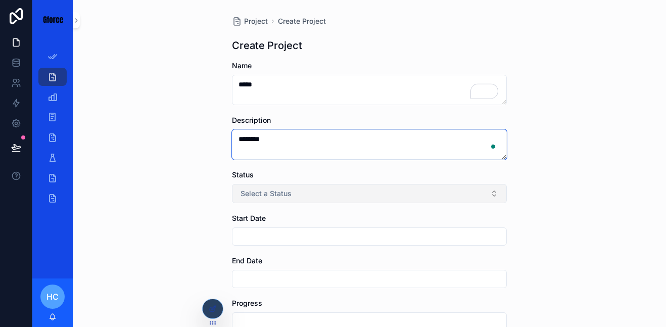
type textarea "********"
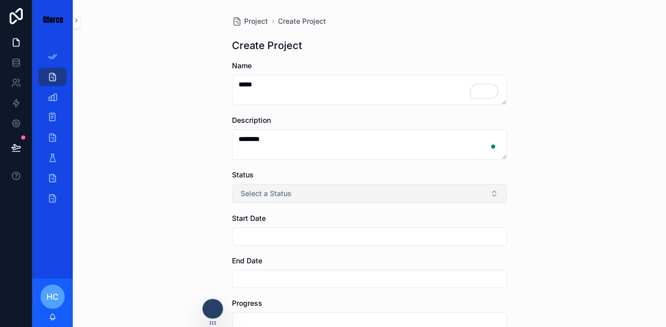
click at [292, 195] on button "Select a Status" at bounding box center [369, 193] width 275 height 19
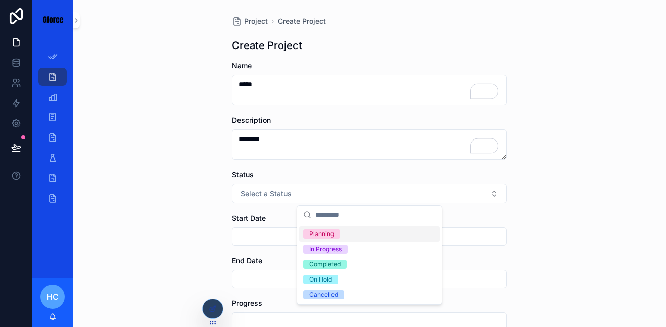
click at [321, 234] on div "Planning" at bounding box center [321, 234] width 25 height 9
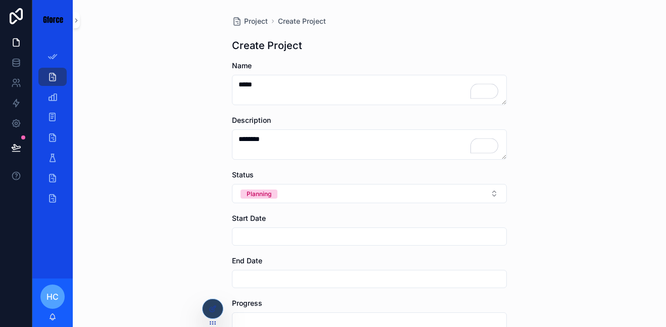
click at [319, 236] on input "scrollable content" at bounding box center [370, 237] width 274 height 14
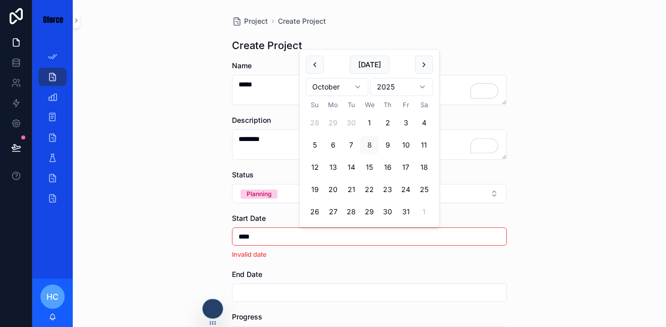
click at [285, 287] on input "scrollable content" at bounding box center [370, 293] width 274 height 14
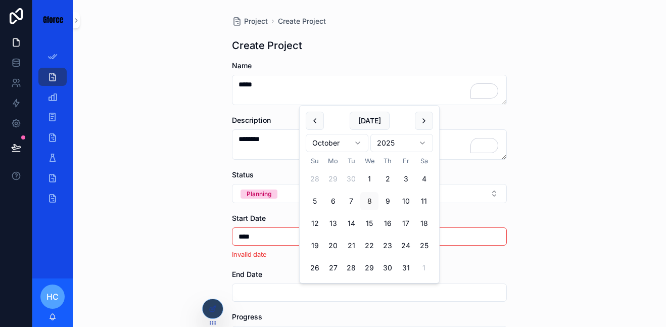
click at [272, 235] on input "****" at bounding box center [370, 237] width 274 height 14
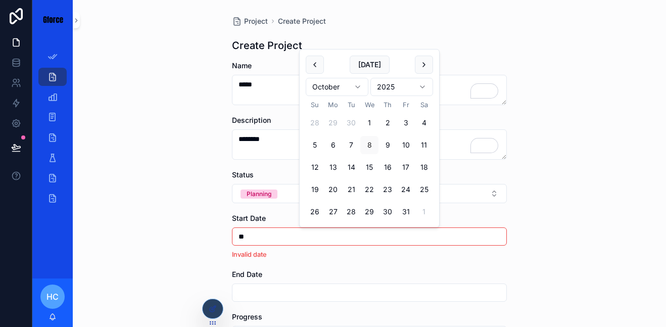
type input "*"
click at [316, 214] on button "26" at bounding box center [315, 212] width 18 height 18
type input "**********"
click at [281, 276] on input "scrollable content" at bounding box center [370, 279] width 274 height 14
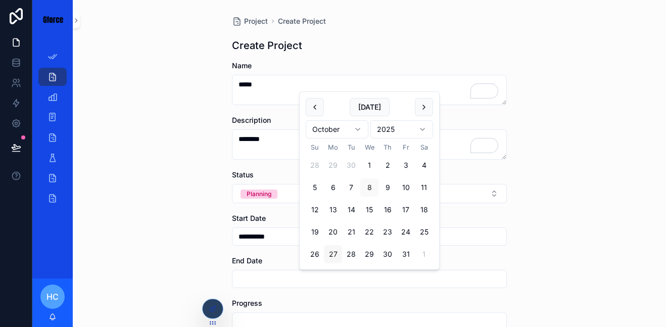
click at [329, 254] on button "27" at bounding box center [333, 254] width 18 height 18
type input "**********"
click at [295, 324] on input "scrollable content" at bounding box center [370, 321] width 274 height 14
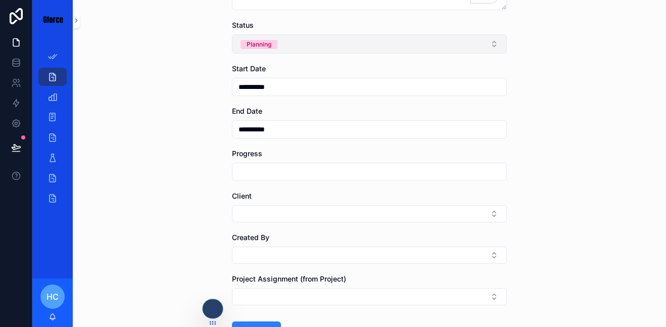
scroll to position [162, 0]
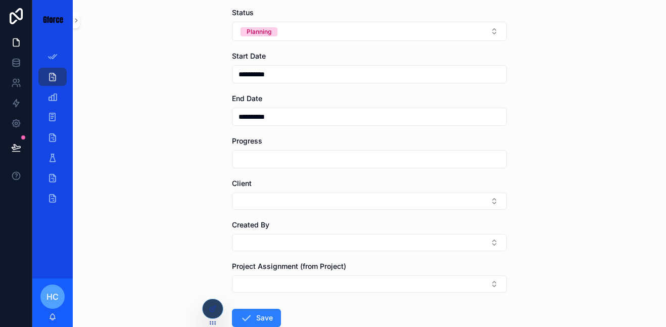
click at [267, 159] on input "scrollable content" at bounding box center [370, 159] width 274 height 14
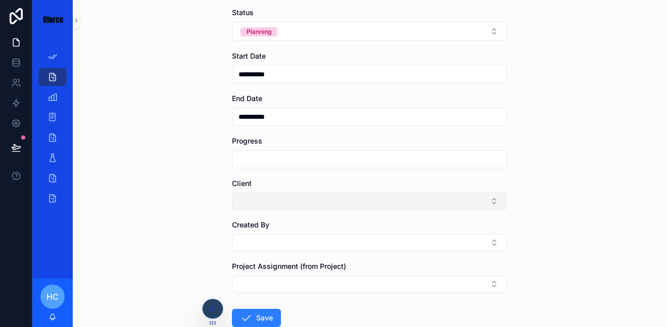
click at [270, 205] on button "Select Button" at bounding box center [369, 201] width 275 height 17
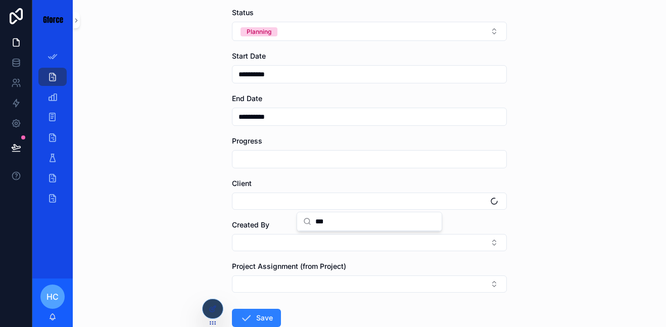
click at [333, 223] on input "***" at bounding box center [376, 221] width 120 height 18
type input "*"
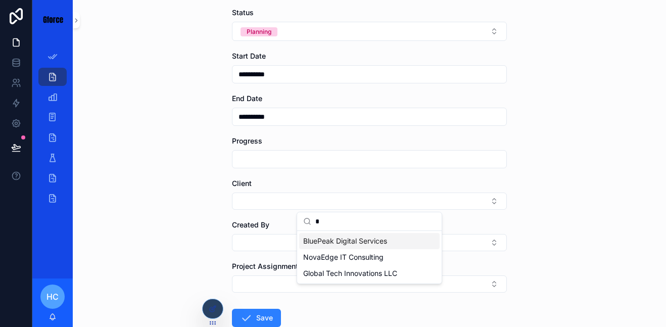
type input "**"
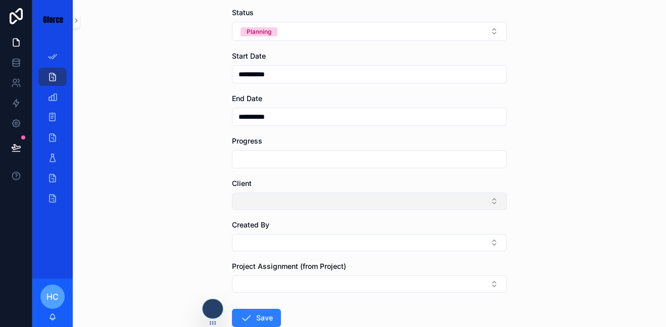
click at [403, 193] on button "Select Button" at bounding box center [369, 201] width 275 height 17
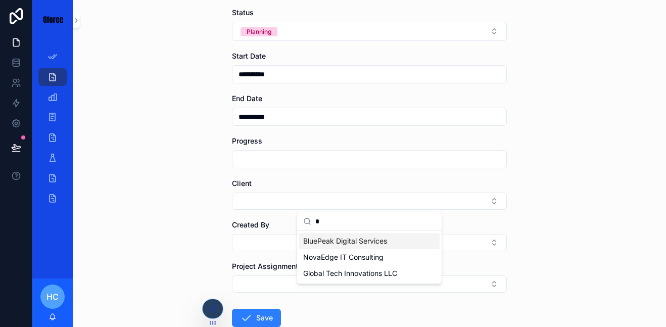
type input "*"
click at [345, 240] on span "BluePeak Digital Services" at bounding box center [345, 241] width 84 height 10
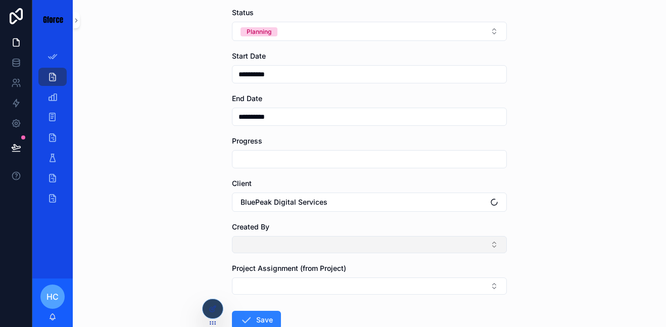
click at [343, 242] on button "Select Button" at bounding box center [369, 244] width 275 height 17
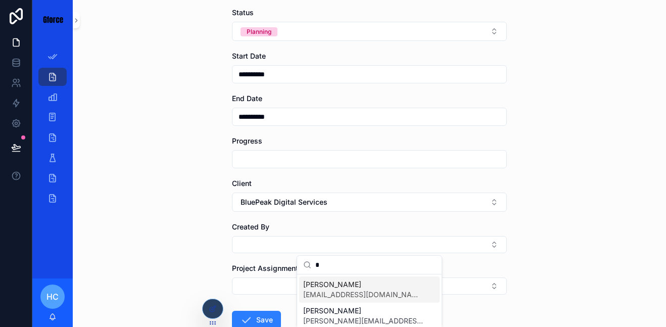
type input "*"
click at [339, 287] on span "Austin Thomas" at bounding box center [363, 285] width 120 height 10
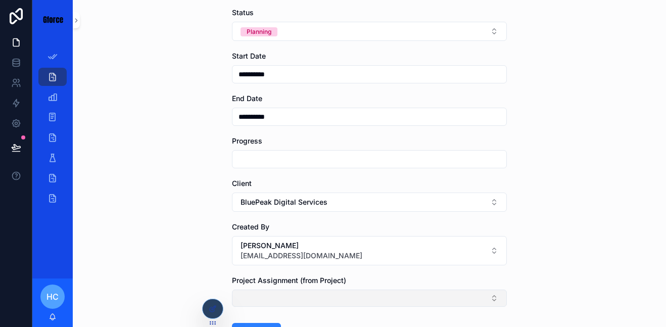
click at [334, 291] on button "Select Button" at bounding box center [369, 298] width 275 height 17
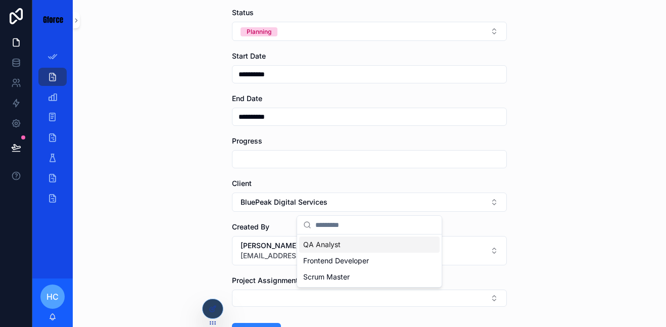
click at [341, 250] on div "QA Analyst" at bounding box center [369, 245] width 141 height 16
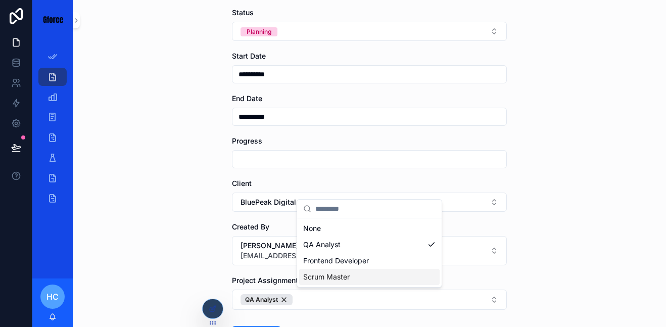
click at [520, 283] on div "**********" at bounding box center [370, 163] width 594 height 327
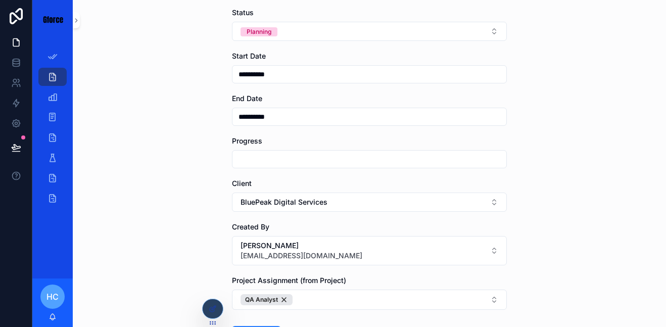
scroll to position [244, 0]
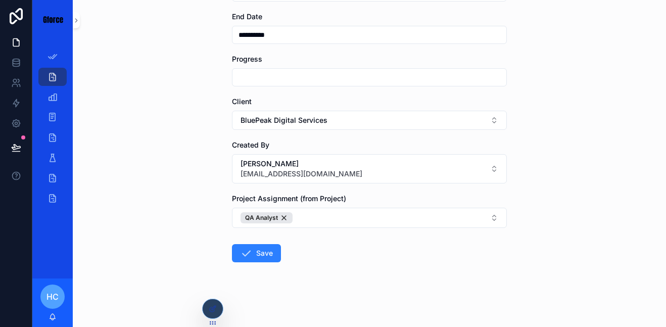
click at [254, 264] on form "**********" at bounding box center [369, 71] width 275 height 511
click at [259, 255] on button "Save" at bounding box center [256, 253] width 49 height 18
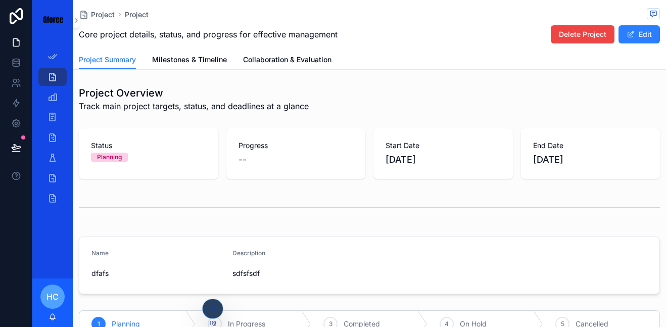
click at [57, 53] on icon "scrollable content" at bounding box center [53, 57] width 10 height 10
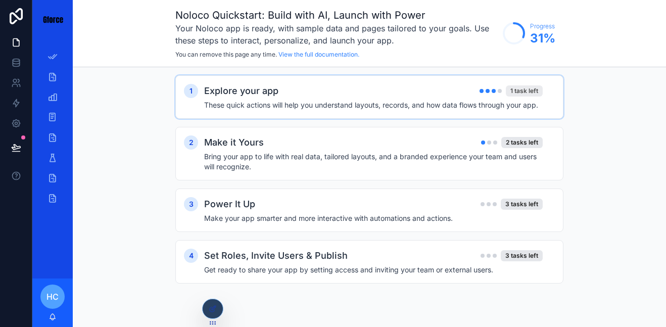
click at [515, 94] on div "1 task left" at bounding box center [524, 90] width 37 height 11
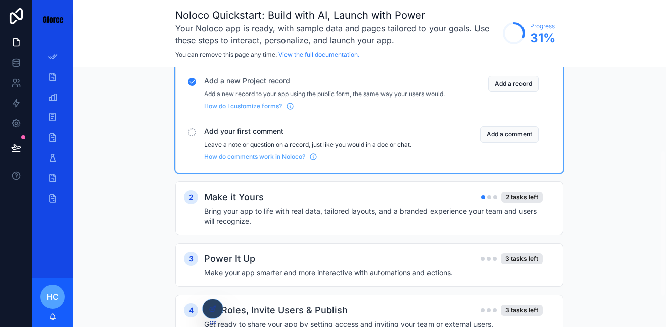
scroll to position [155, 0]
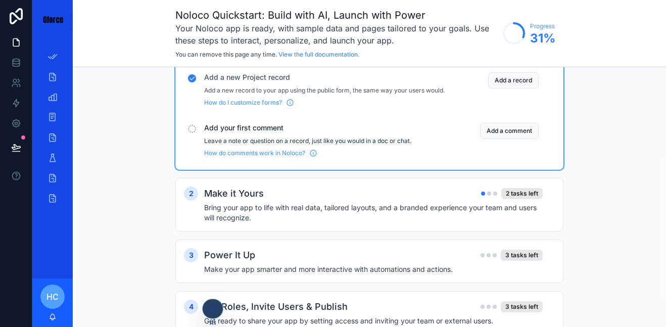
click at [276, 145] on p "Leave a note or question on a record, just like you would in a doc or chat." at bounding box center [327, 141] width 246 height 8
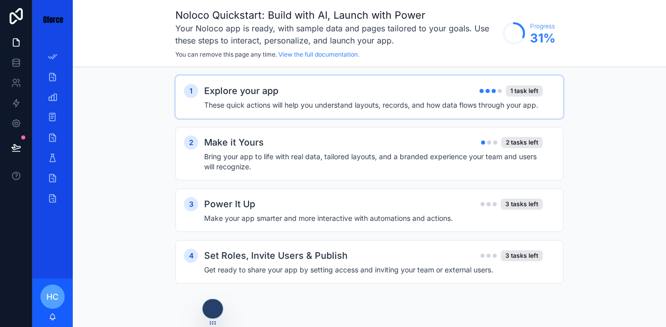
scroll to position [0, 0]
click at [246, 95] on h2 "Explore your app" at bounding box center [241, 91] width 74 height 14
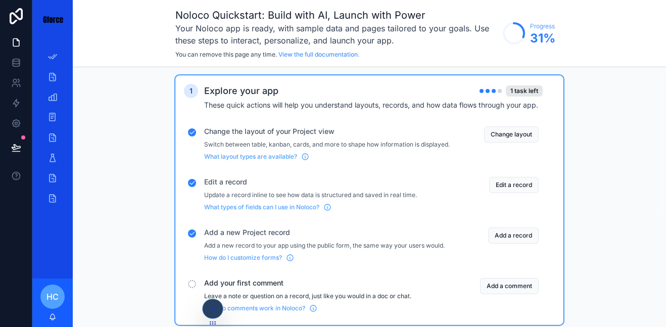
click at [231, 288] on span "Add your first comment" at bounding box center [327, 283] width 246 height 10
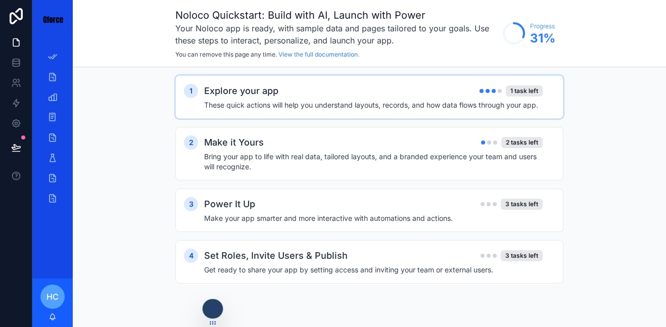
click at [243, 112] on div "1 Explore your app 1 task left These quick actions will help you understand lay…" at bounding box center [369, 96] width 388 height 43
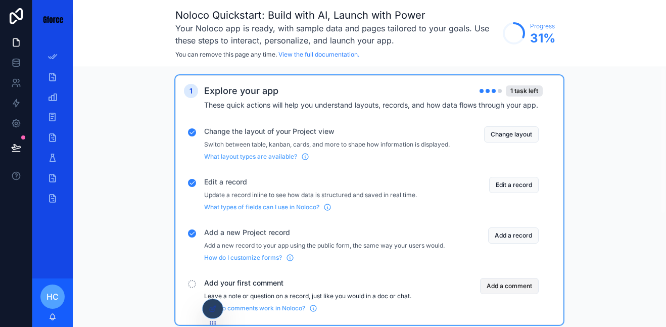
click at [499, 294] on button "Add a comment" at bounding box center [509, 286] width 59 height 16
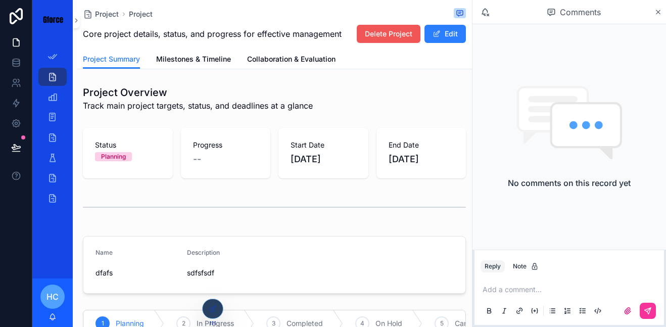
click at [391, 38] on span "Delete Project" at bounding box center [389, 34] width 48 height 10
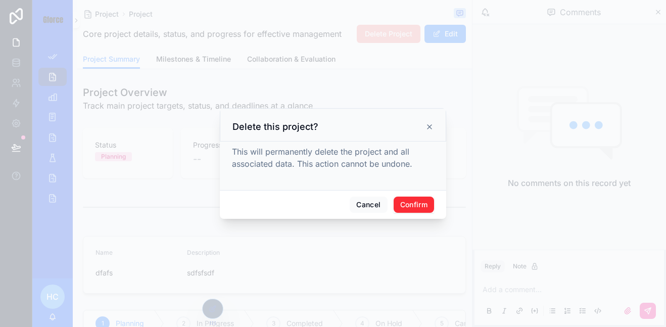
click at [414, 201] on button "Confirm" at bounding box center [414, 205] width 40 height 16
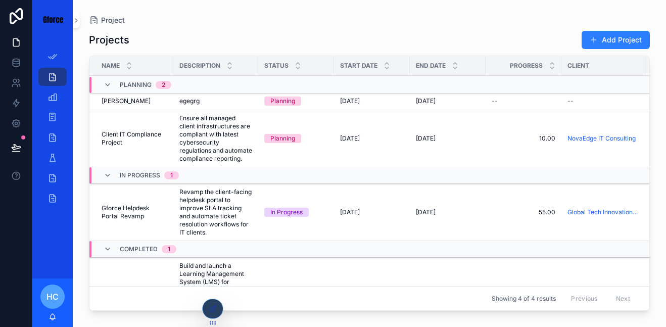
click at [55, 51] on div "App Setup" at bounding box center [52, 57] width 16 height 16
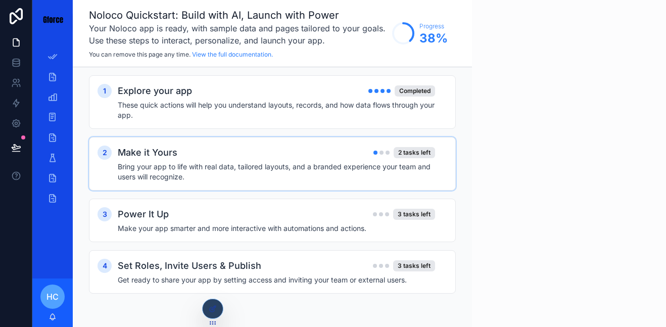
click at [248, 164] on h4 "Bring your app to life with real data, tailored layouts, and a branded experien…" at bounding box center [277, 172] width 318 height 20
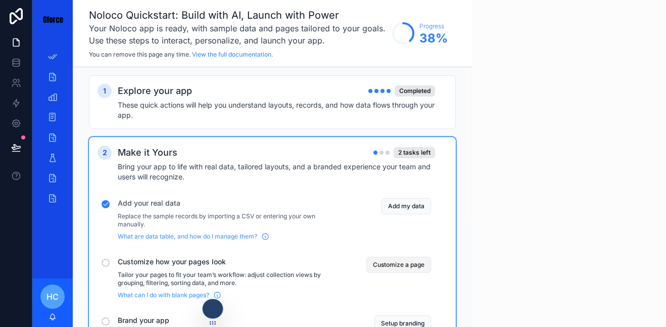
click at [405, 262] on button "Customize a page" at bounding box center [399, 265] width 65 height 16
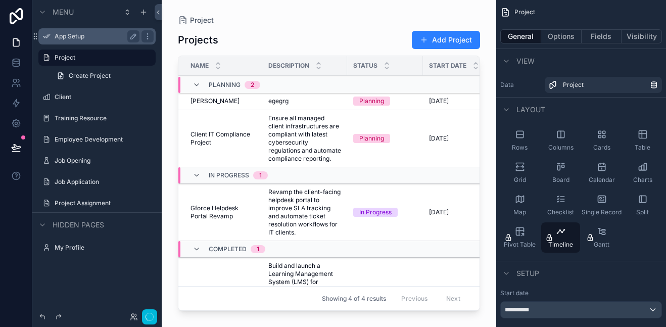
click at [65, 41] on div "App Setup" at bounding box center [97, 36] width 85 height 12
click at [68, 37] on label "App Setup" at bounding box center [95, 36] width 81 height 8
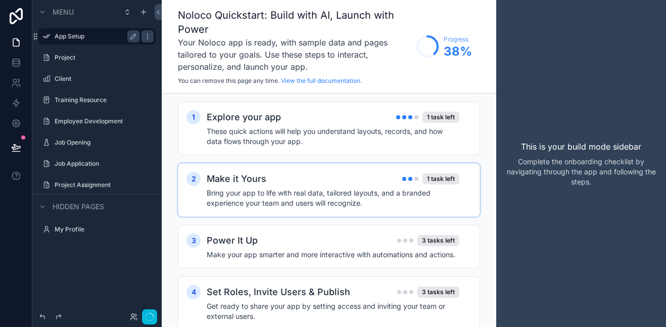
click at [403, 193] on h4 "Bring your app to life with real data, tailored layouts, and a branded experien…" at bounding box center [333, 198] width 253 height 20
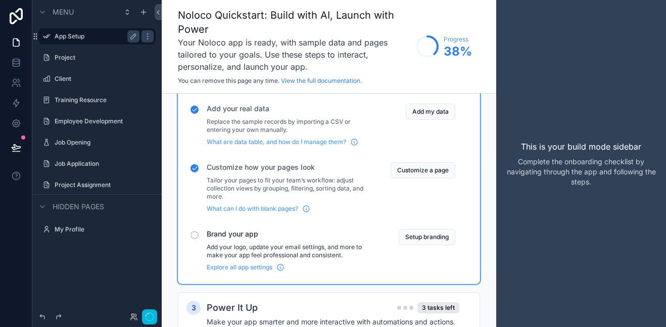
scroll to position [121, 0]
click at [428, 237] on button "Setup branding" at bounding box center [427, 237] width 57 height 16
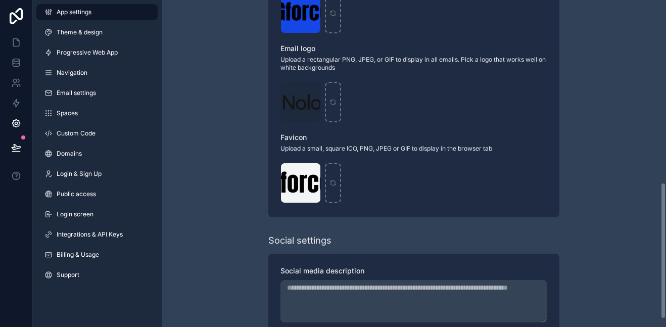
scroll to position [456, 0]
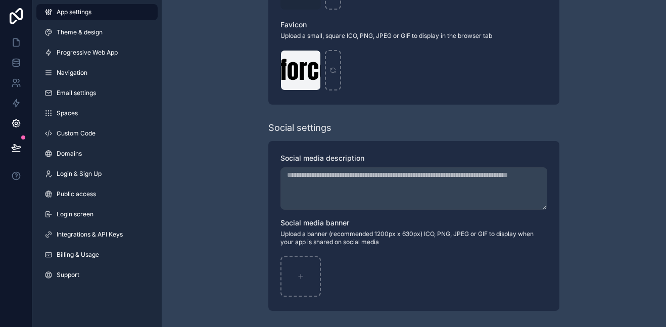
click at [60, 13] on span "App settings" at bounding box center [74, 12] width 35 height 8
click at [121, 13] on link "App settings" at bounding box center [96, 12] width 121 height 16
click at [117, 15] on link "App settings" at bounding box center [96, 12] width 121 height 16
click at [91, 9] on span "App settings" at bounding box center [74, 12] width 35 height 8
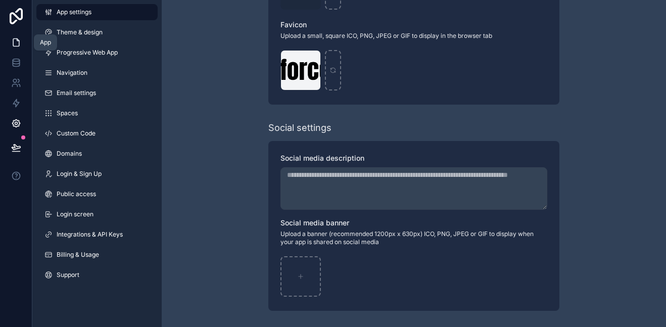
click at [13, 42] on icon at bounding box center [16, 42] width 10 height 10
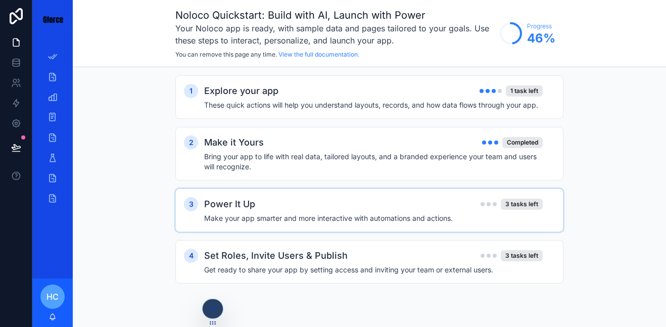
click at [343, 207] on div "Power It Up 3 tasks left" at bounding box center [373, 204] width 339 height 14
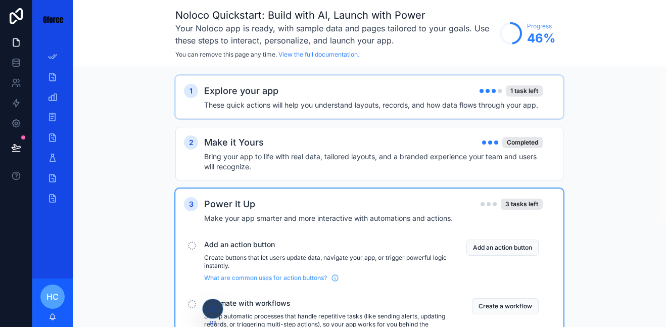
click at [474, 93] on div "Explore your app 1 task left" at bounding box center [373, 91] width 339 height 14
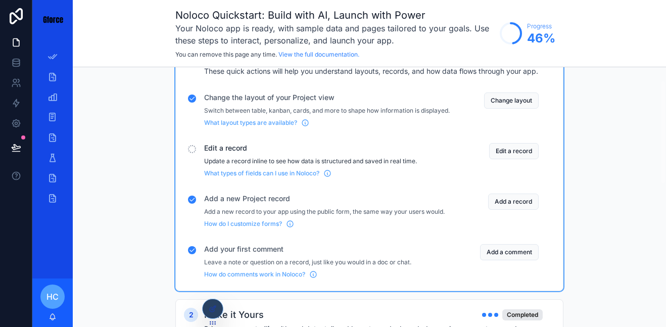
scroll to position [30, 0]
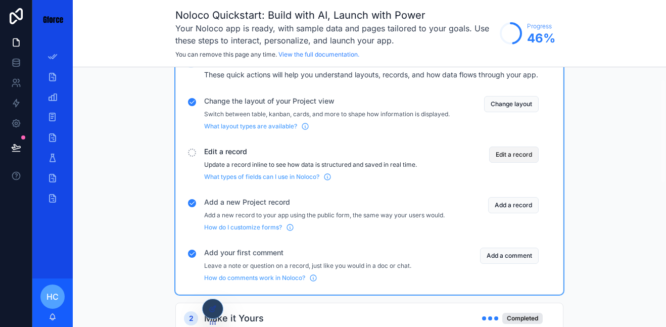
click at [505, 163] on button "Edit a record" at bounding box center [514, 155] width 50 height 16
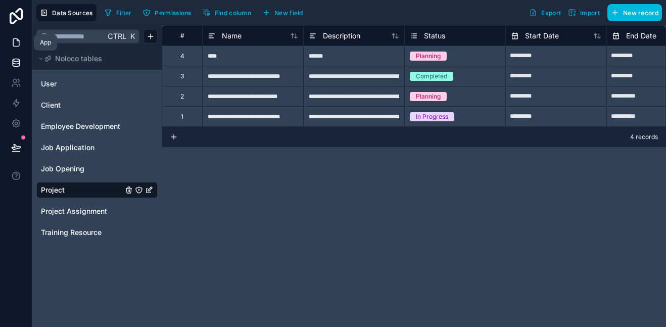
click at [18, 42] on icon at bounding box center [16, 42] width 10 height 10
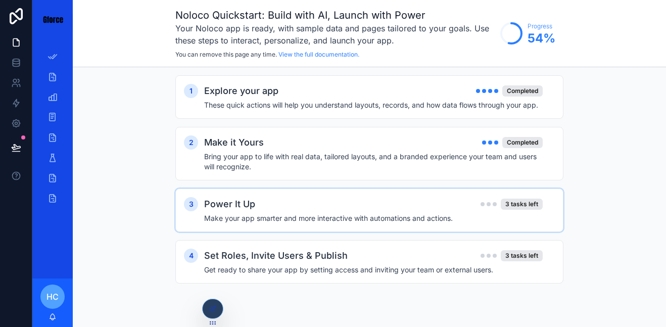
click at [361, 214] on h4 "Make your app smarter and more interactive with automations and actions." at bounding box center [373, 218] width 339 height 10
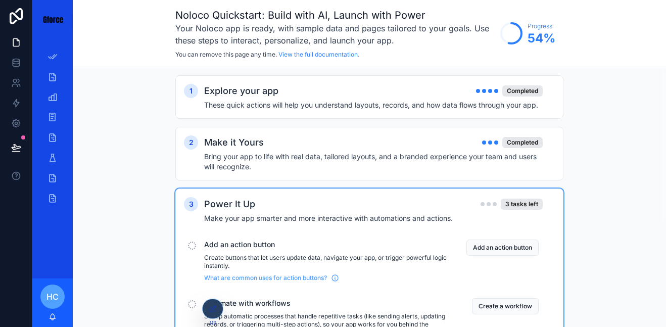
click at [192, 245] on div "scrollable content" at bounding box center [192, 246] width 8 height 8
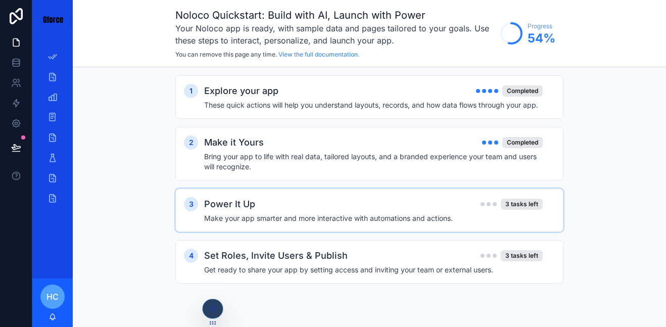
click at [246, 213] on h4 "Make your app smarter and more interactive with automations and actions." at bounding box center [373, 218] width 339 height 10
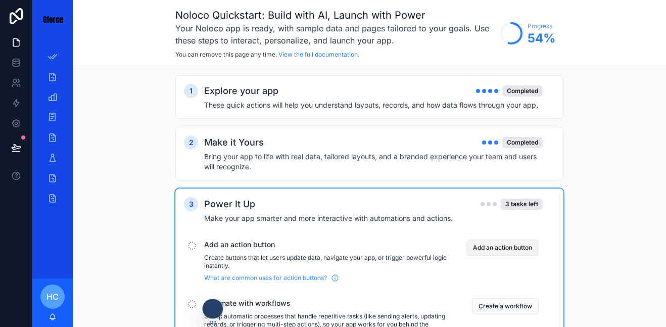
click at [473, 247] on button "Add an action button" at bounding box center [503, 248] width 72 height 16
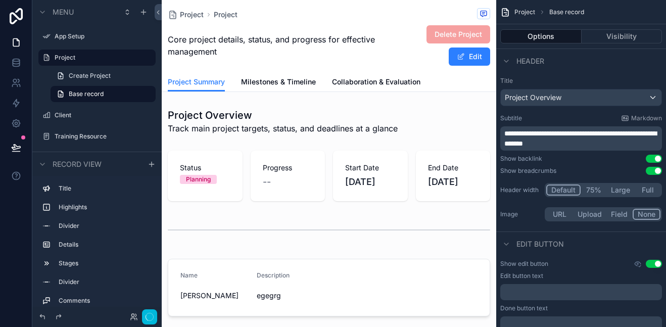
scroll to position [1, 0]
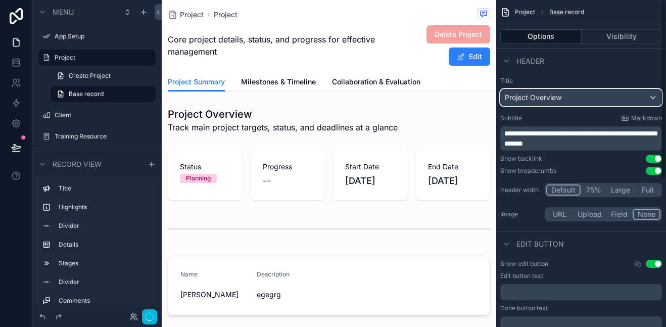
click at [578, 94] on div "Project Overview" at bounding box center [581, 97] width 161 height 16
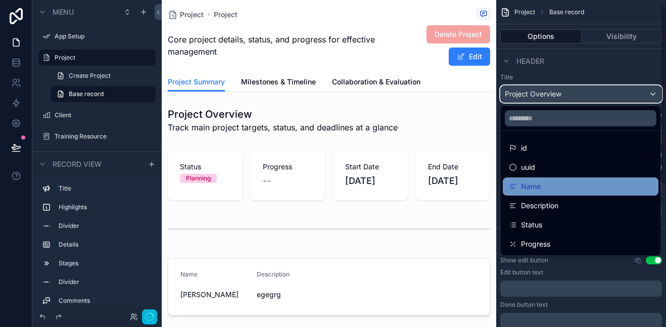
scroll to position [3, 0]
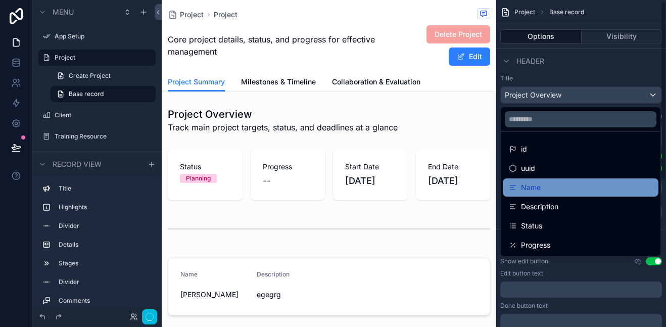
click at [547, 184] on div "Name" at bounding box center [581, 188] width 144 height 12
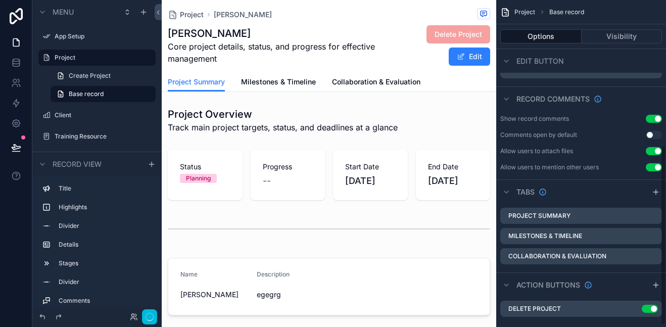
scroll to position [268, 0]
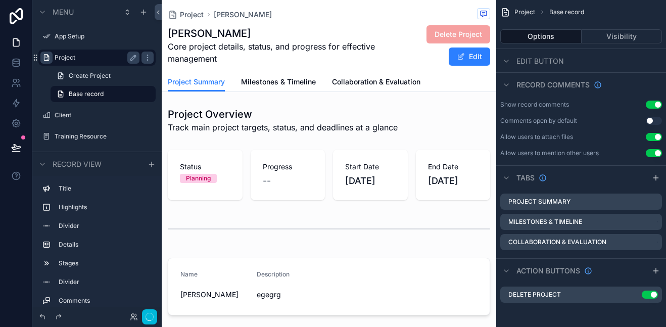
click at [48, 58] on icon "scrollable content" at bounding box center [46, 58] width 8 height 8
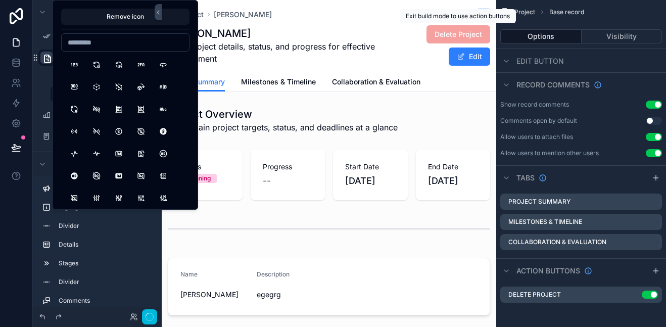
click at [466, 37] on span "Delete Project" at bounding box center [459, 34] width 64 height 18
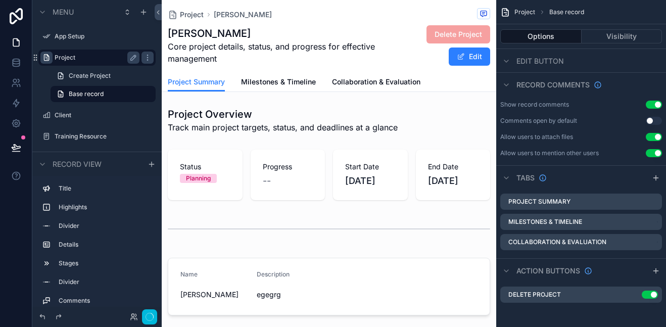
click at [369, 31] on h1 "[PERSON_NAME]" at bounding box center [278, 33] width 221 height 14
click at [453, 32] on span "Delete Project" at bounding box center [459, 34] width 64 height 18
click at [15, 41] on icon at bounding box center [16, 42] width 10 height 10
click at [16, 73] on link at bounding box center [16, 83] width 32 height 20
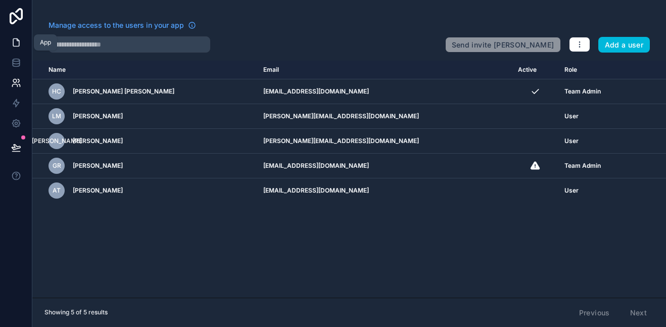
click at [17, 41] on icon at bounding box center [16, 42] width 10 height 10
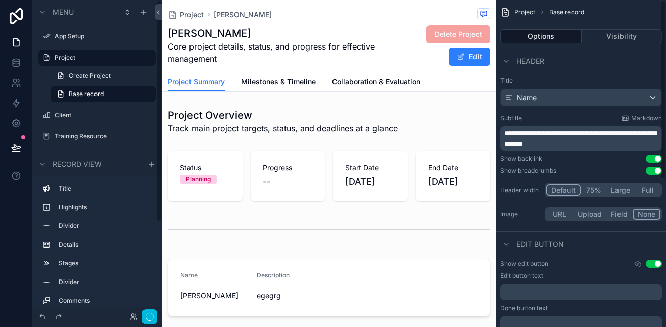
scroll to position [268, 0]
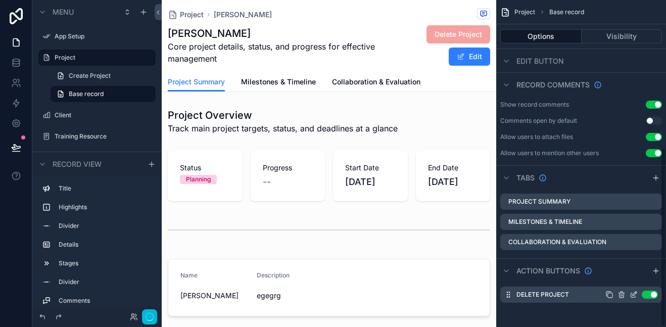
click at [656, 296] on button "Use setting" at bounding box center [650, 295] width 16 height 8
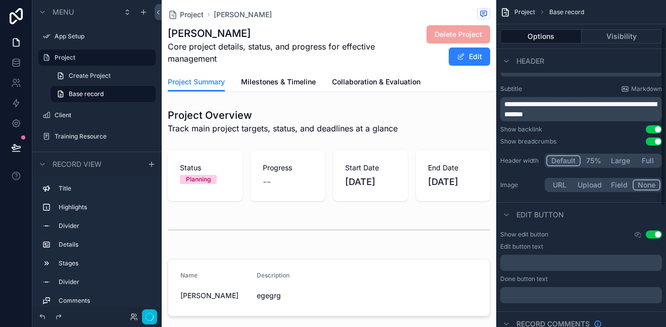
scroll to position [0, 0]
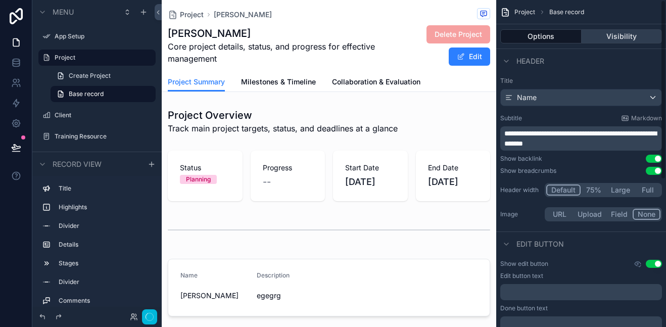
click at [626, 36] on button "Visibility" at bounding box center [622, 36] width 81 height 14
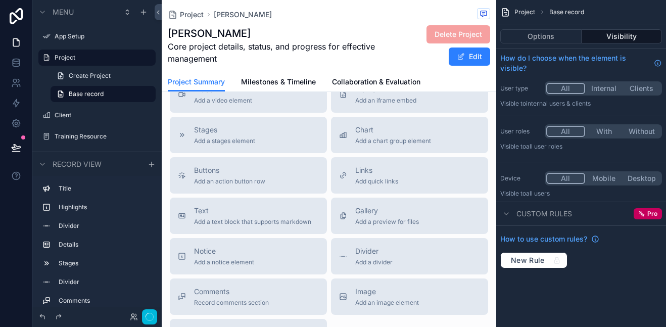
scroll to position [805, 0]
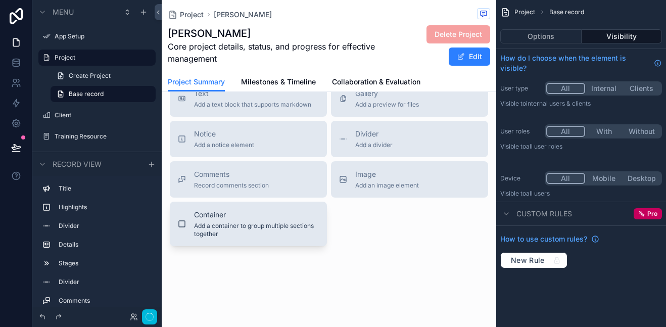
click at [286, 211] on span "Container" at bounding box center [256, 215] width 125 height 10
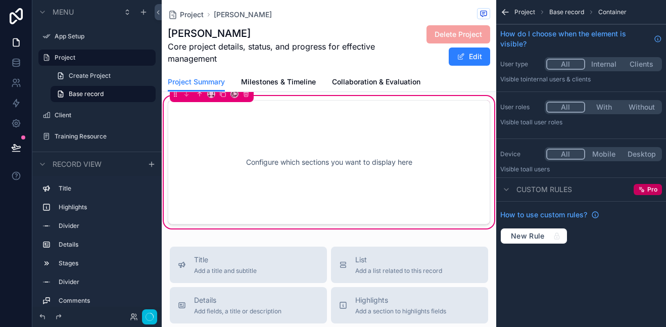
scroll to position [580, 0]
click at [294, 173] on div "Configure which sections you want to display here" at bounding box center [329, 163] width 289 height 91
click at [317, 166] on div "Configure which sections you want to display here" at bounding box center [329, 163] width 289 height 91
click at [343, 159] on div "Configure which sections you want to display here" at bounding box center [329, 163] width 289 height 91
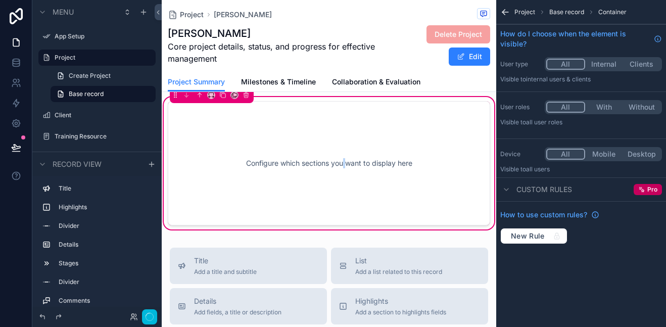
click at [343, 159] on div "Configure which sections you want to display here" at bounding box center [329, 163] width 289 height 91
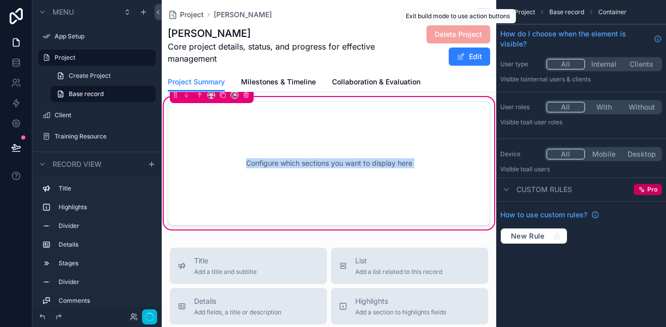
click at [477, 30] on span "Delete Project" at bounding box center [459, 34] width 64 height 18
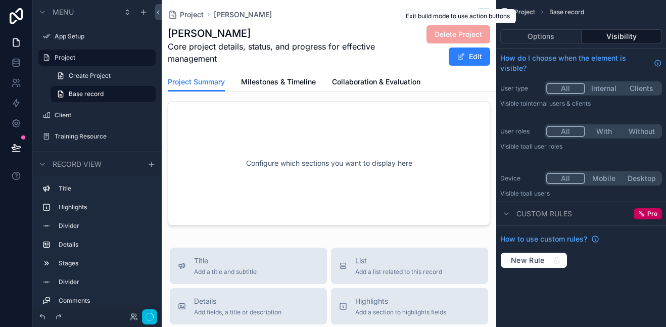
click at [438, 32] on span "Delete Project" at bounding box center [459, 34] width 64 height 18
